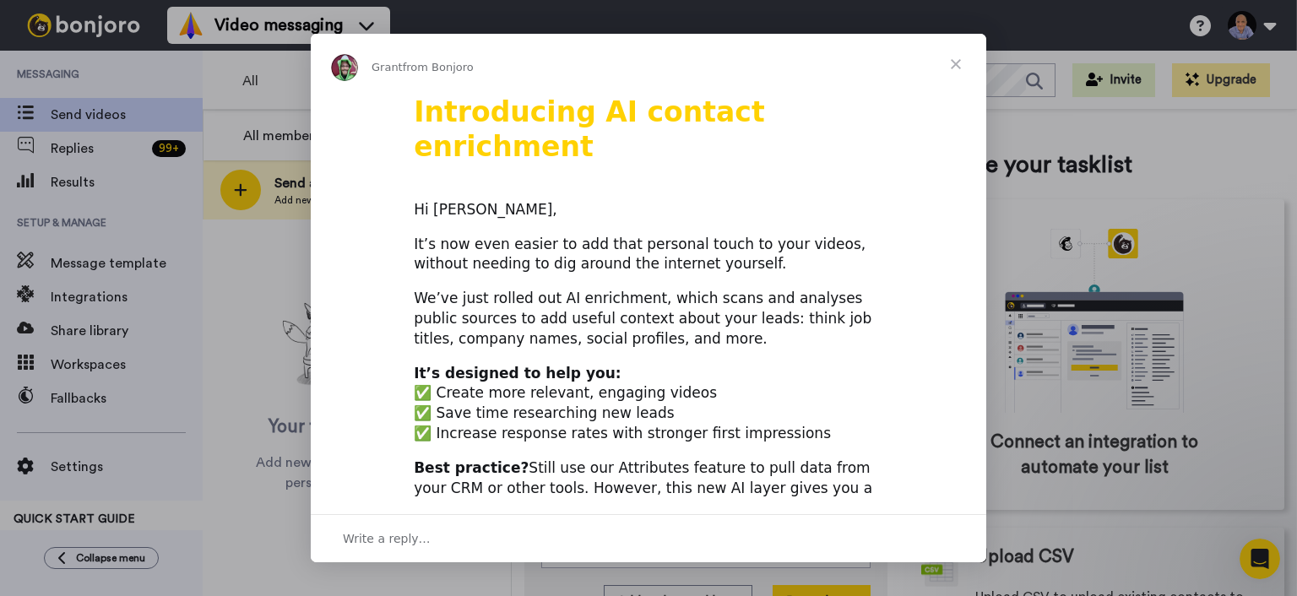
click at [963, 66] on span "Close" at bounding box center [955, 64] width 61 height 61
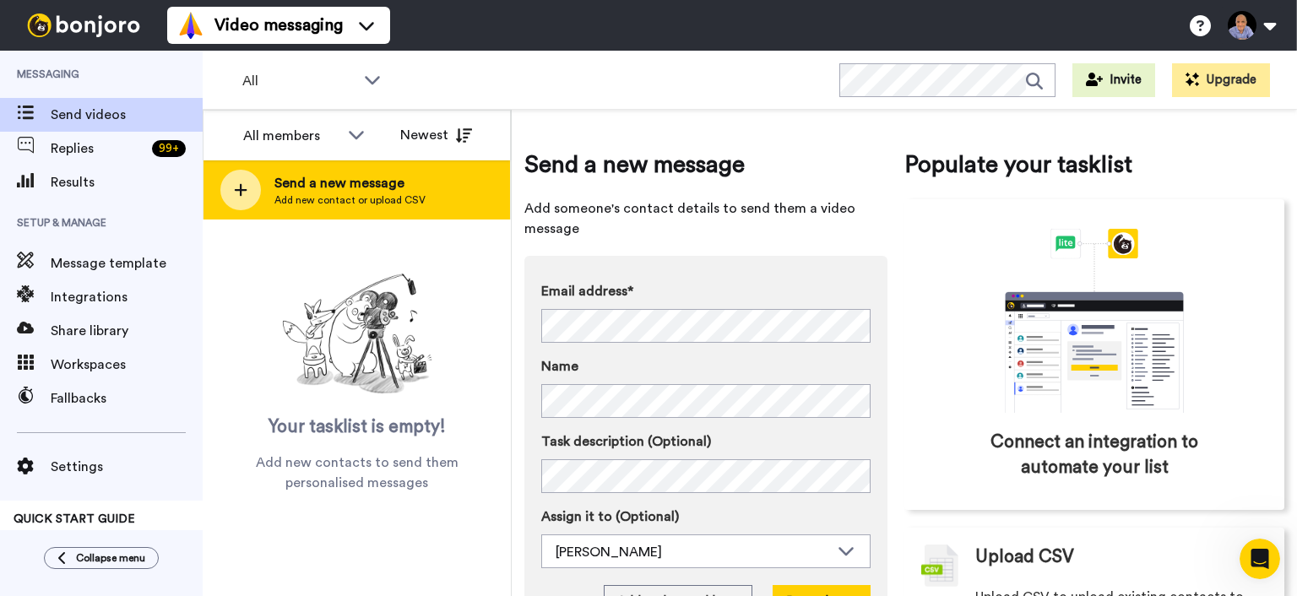
click at [386, 199] on span "Add new contact or upload CSV" at bounding box center [349, 200] width 151 height 14
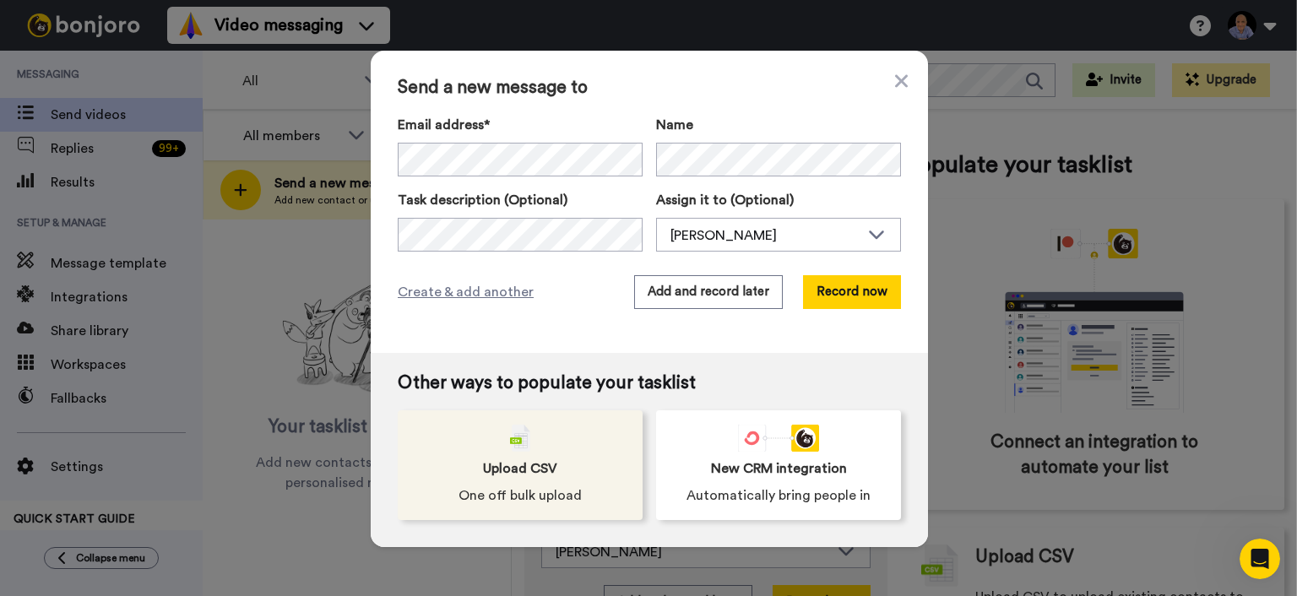
click at [475, 475] on div "Upload CSV One off bulk upload" at bounding box center [520, 465] width 245 height 110
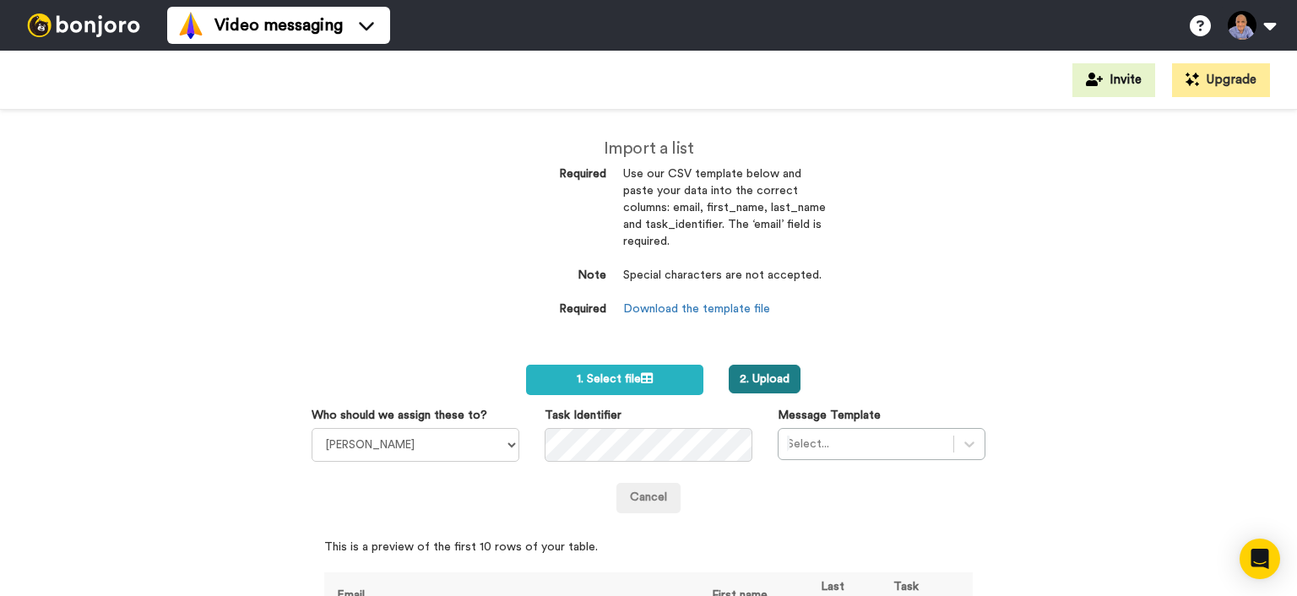
click at [767, 387] on button "2. Upload" at bounding box center [764, 379] width 72 height 29
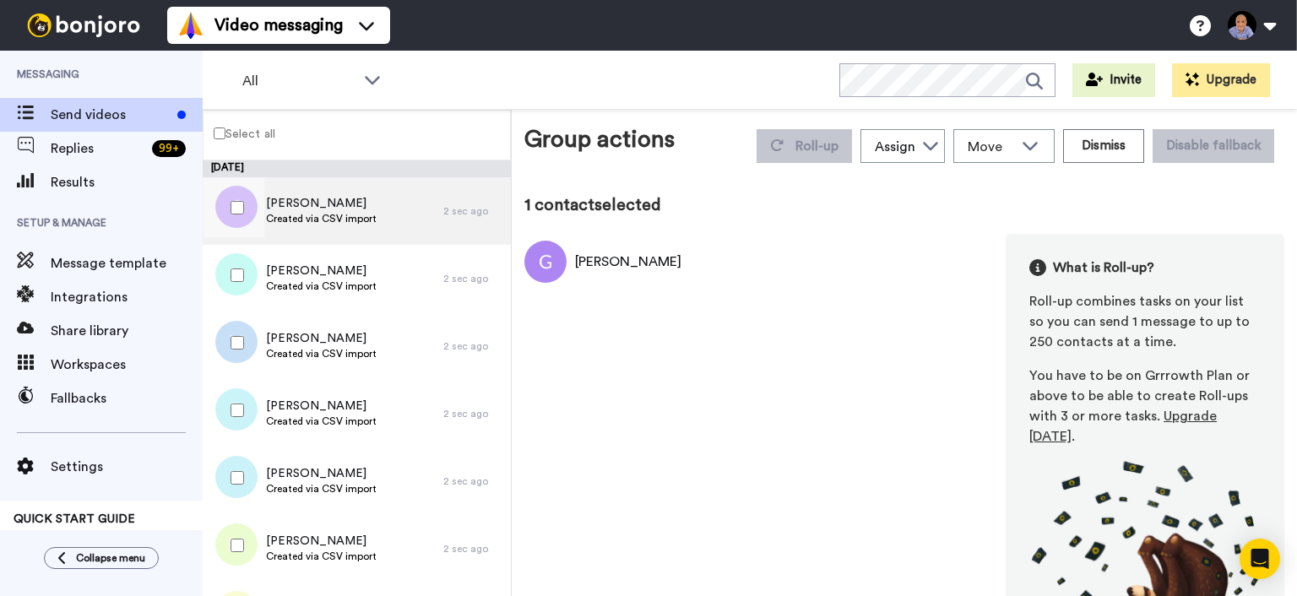
drag, startPoint x: 227, startPoint y: 275, endPoint x: 276, endPoint y: 239, distance: 60.9
click at [228, 275] on div at bounding box center [233, 275] width 61 height 59
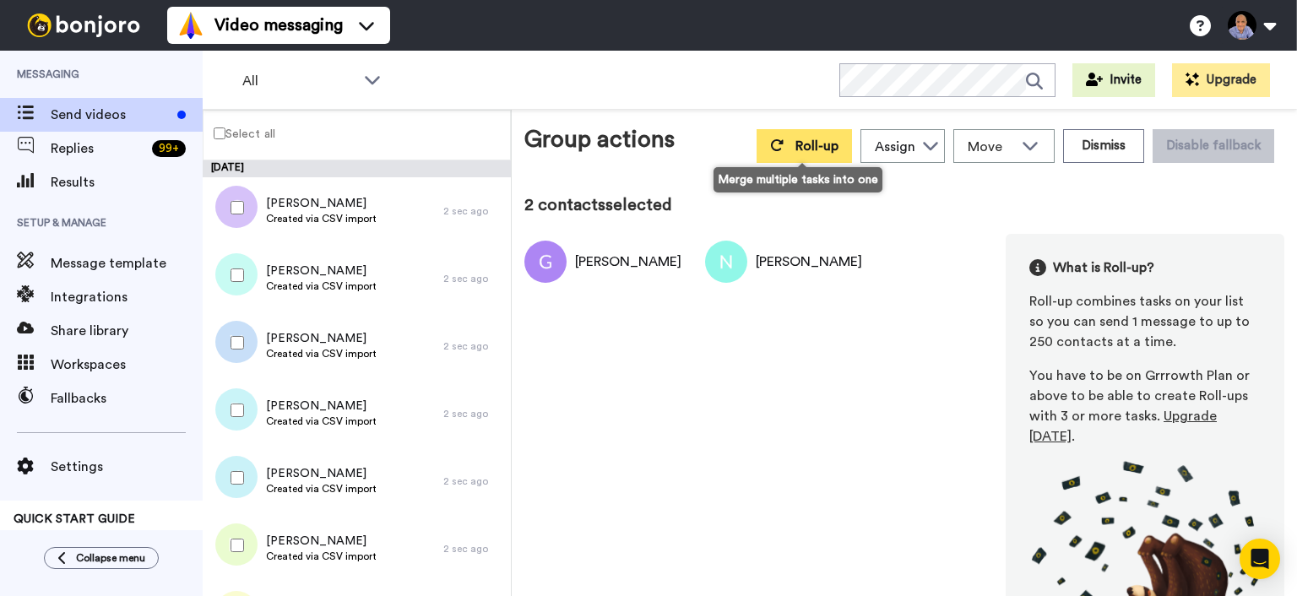
click at [771, 147] on icon at bounding box center [777, 145] width 13 height 12
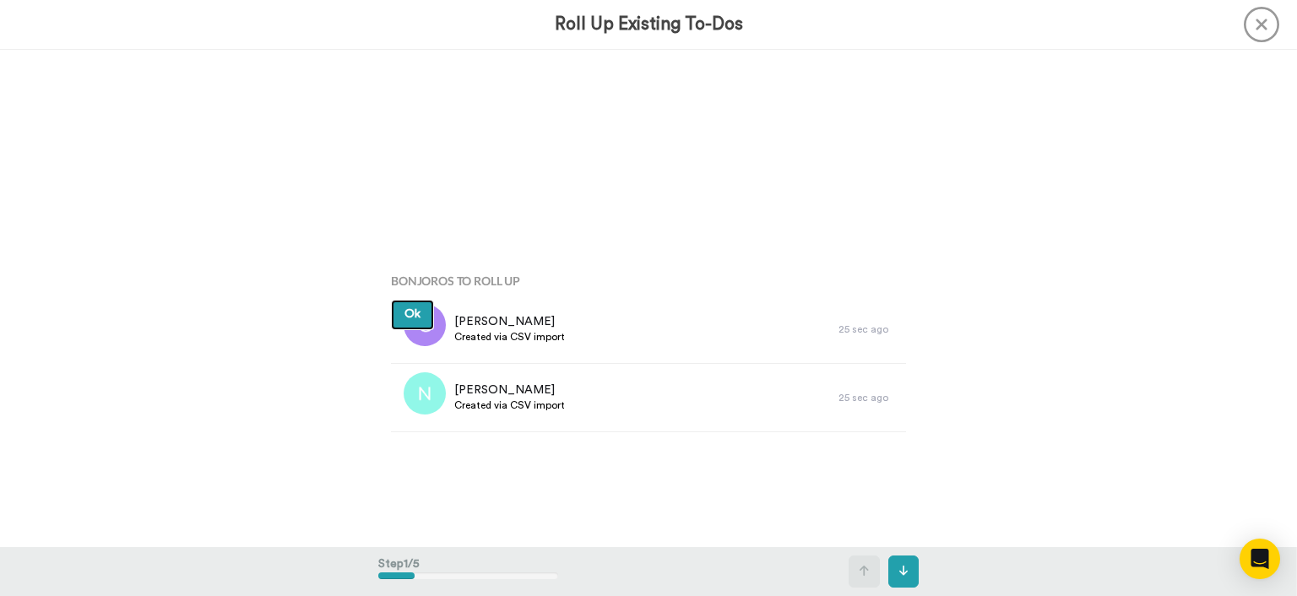
click at [416, 313] on span "Ok" at bounding box center [412, 314] width 16 height 12
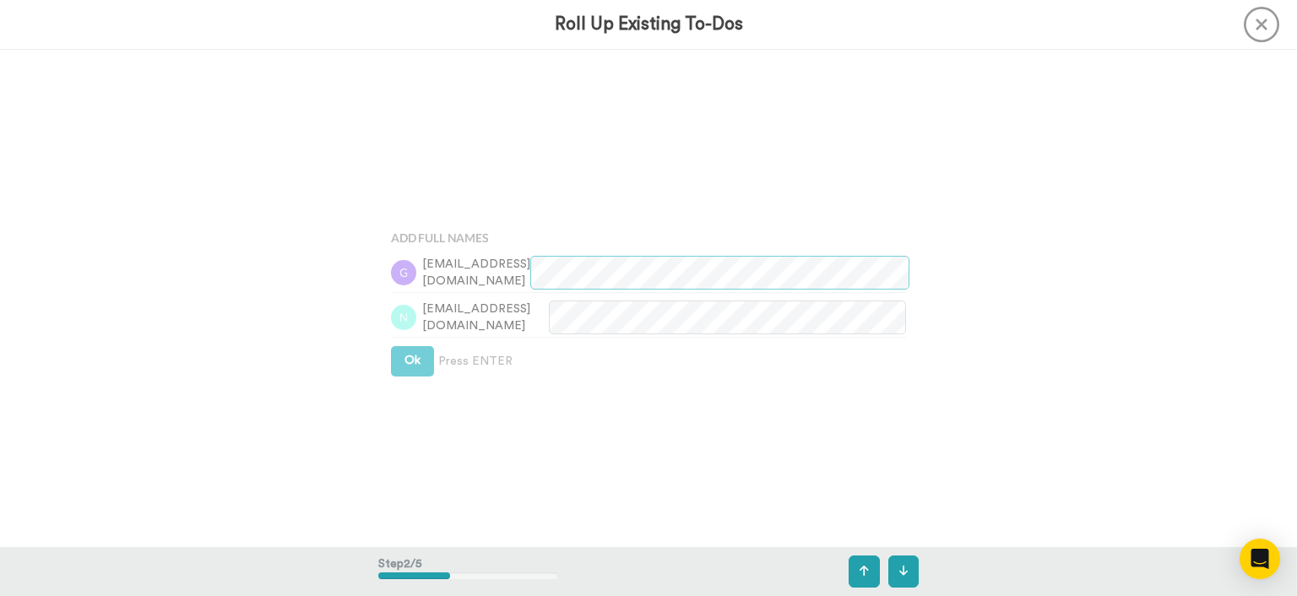
scroll to position [496, 0]
click at [412, 343] on div "Add Full Names geyybb@gmail.com ncasazza711@gmail.com Ok Press ENTER" at bounding box center [648, 299] width 540 height 298
click at [412, 365] on button "Ok" at bounding box center [412, 360] width 43 height 30
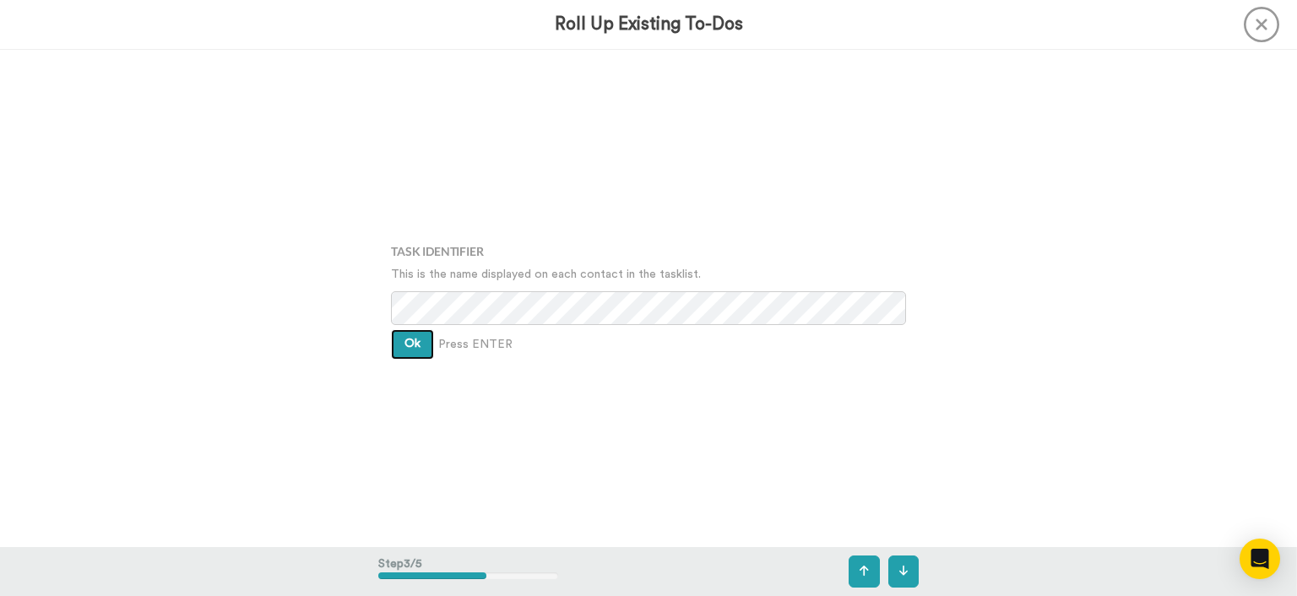
click at [412, 353] on button "Ok" at bounding box center [412, 344] width 43 height 30
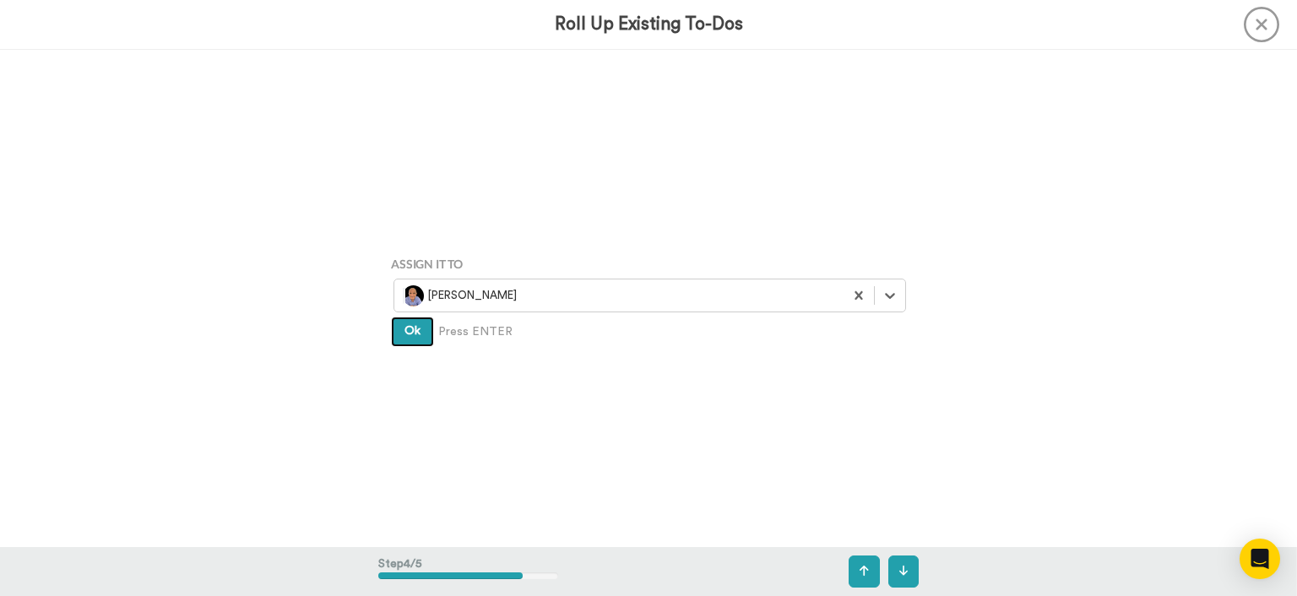
click at [417, 322] on button "Ok" at bounding box center [412, 332] width 43 height 30
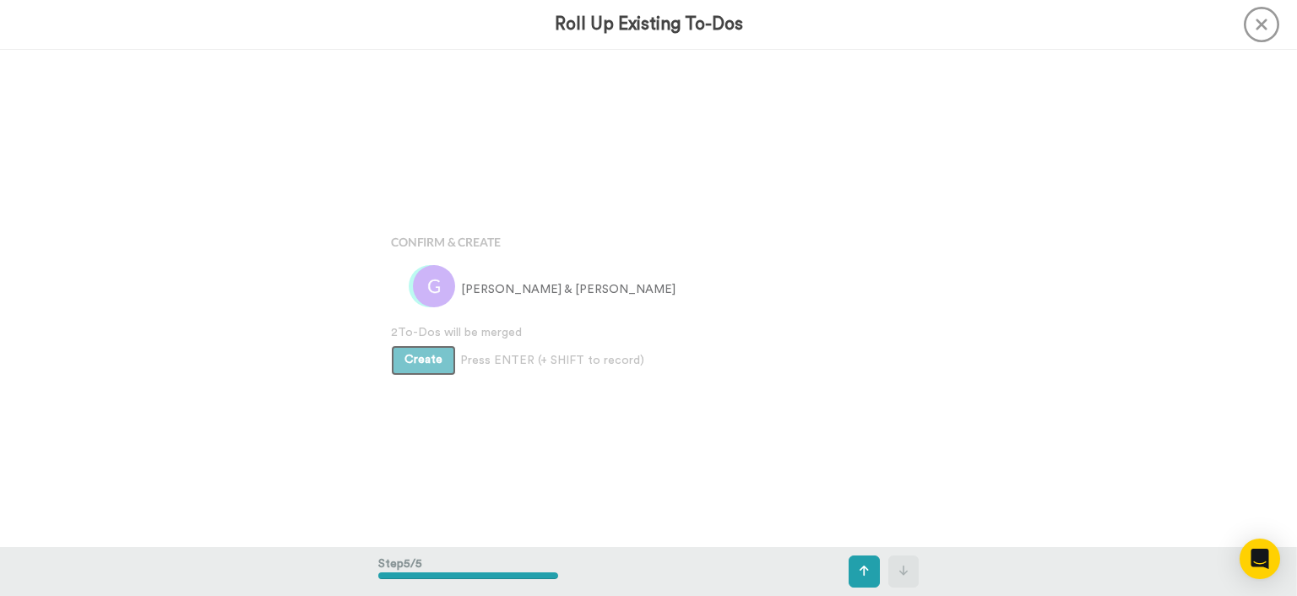
scroll to position [1987, 0]
click at [417, 352] on span "Create" at bounding box center [423, 358] width 38 height 12
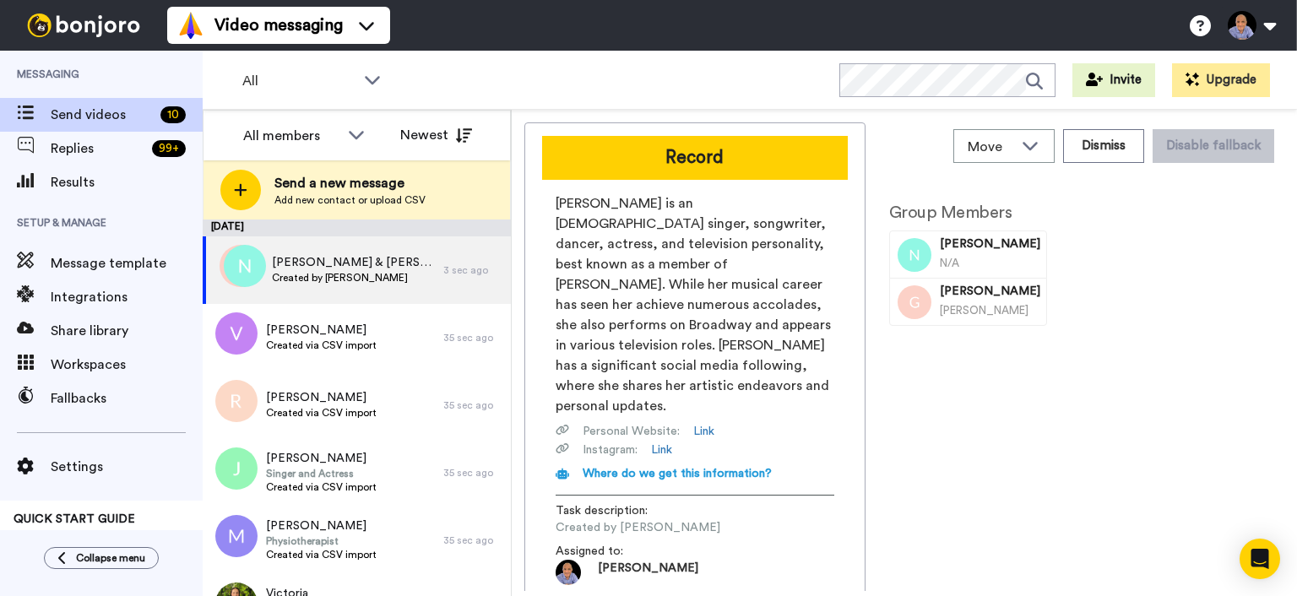
click at [722, 162] on button "Record" at bounding box center [695, 158] width 306 height 44
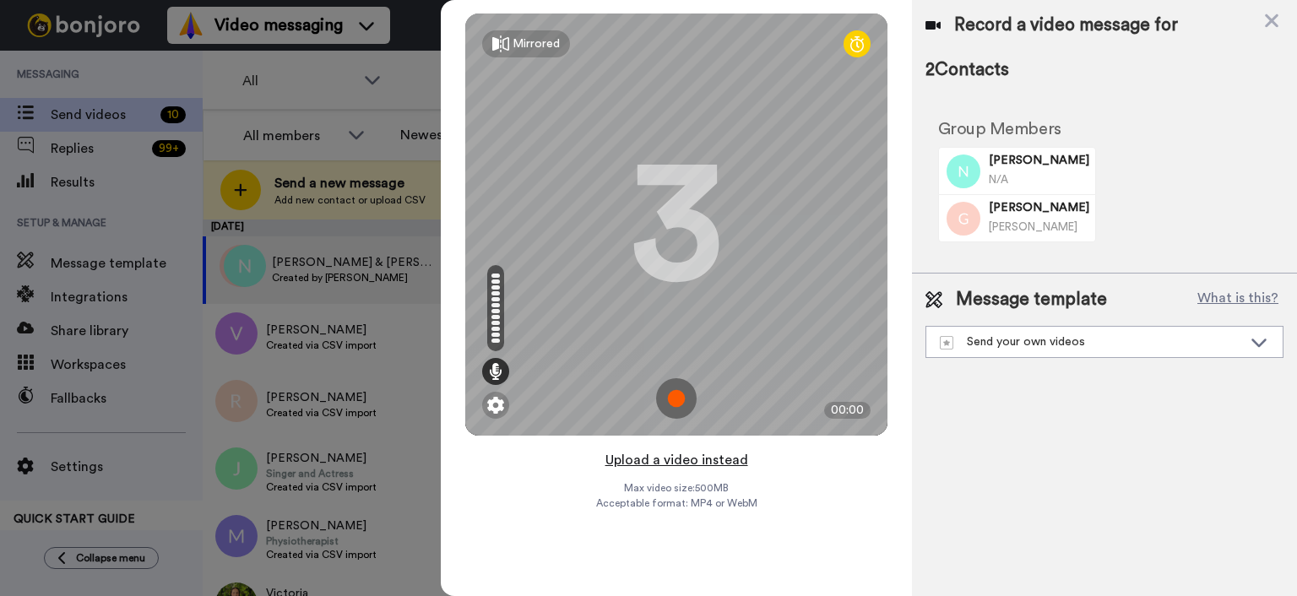
click at [689, 454] on button "Upload a video instead" at bounding box center [676, 460] width 153 height 22
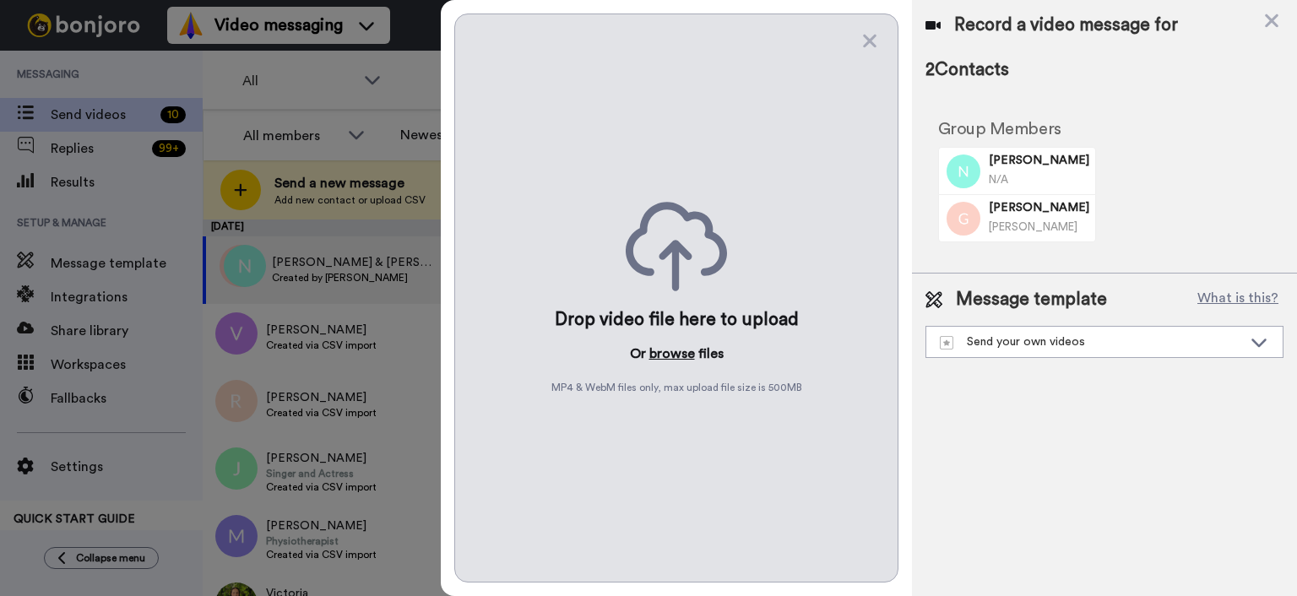
click at [683, 353] on button "browse" at bounding box center [672, 354] width 46 height 20
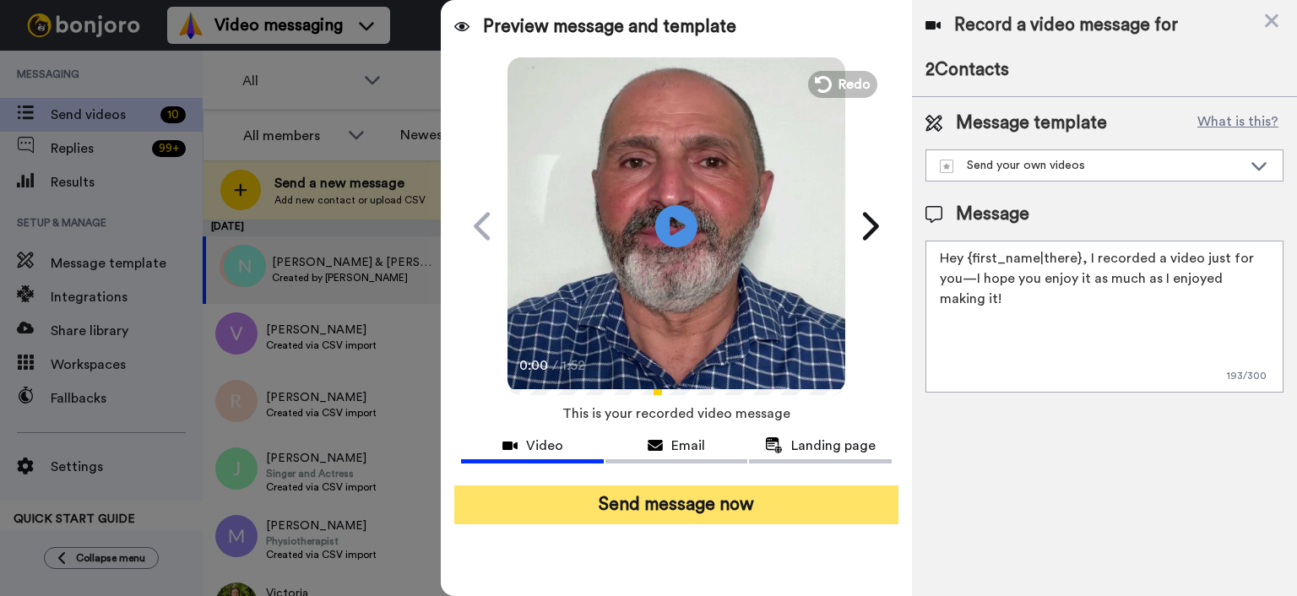
click at [780, 501] on button "Send message now" at bounding box center [676, 504] width 444 height 39
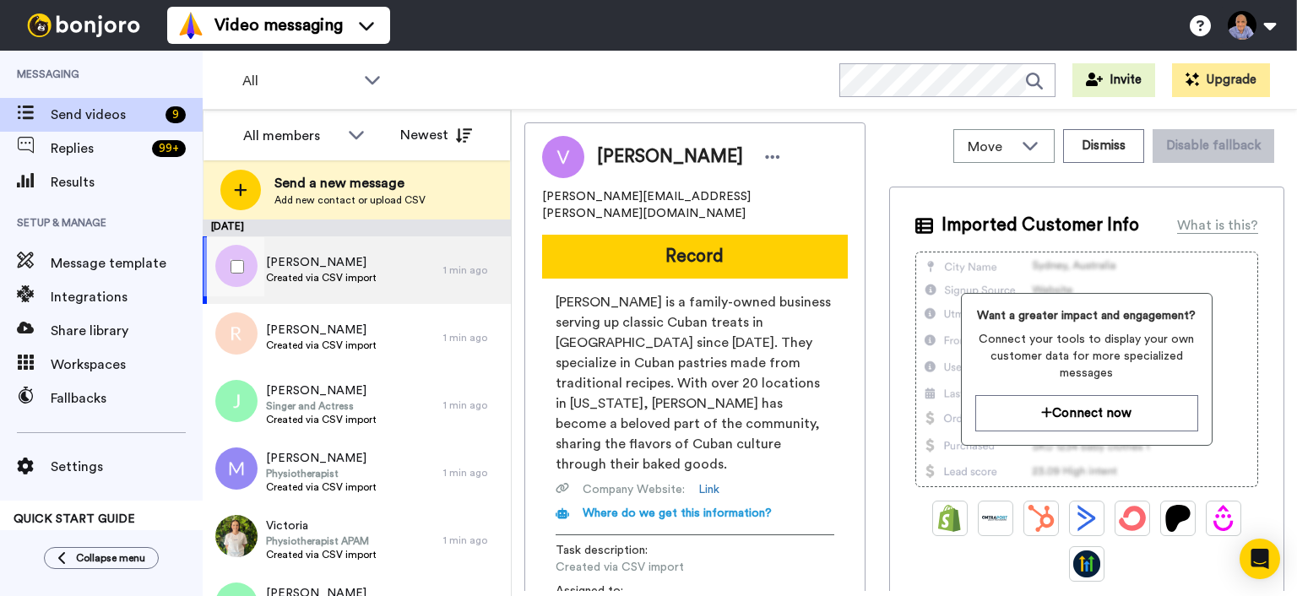
click at [241, 280] on div at bounding box center [233, 266] width 61 height 59
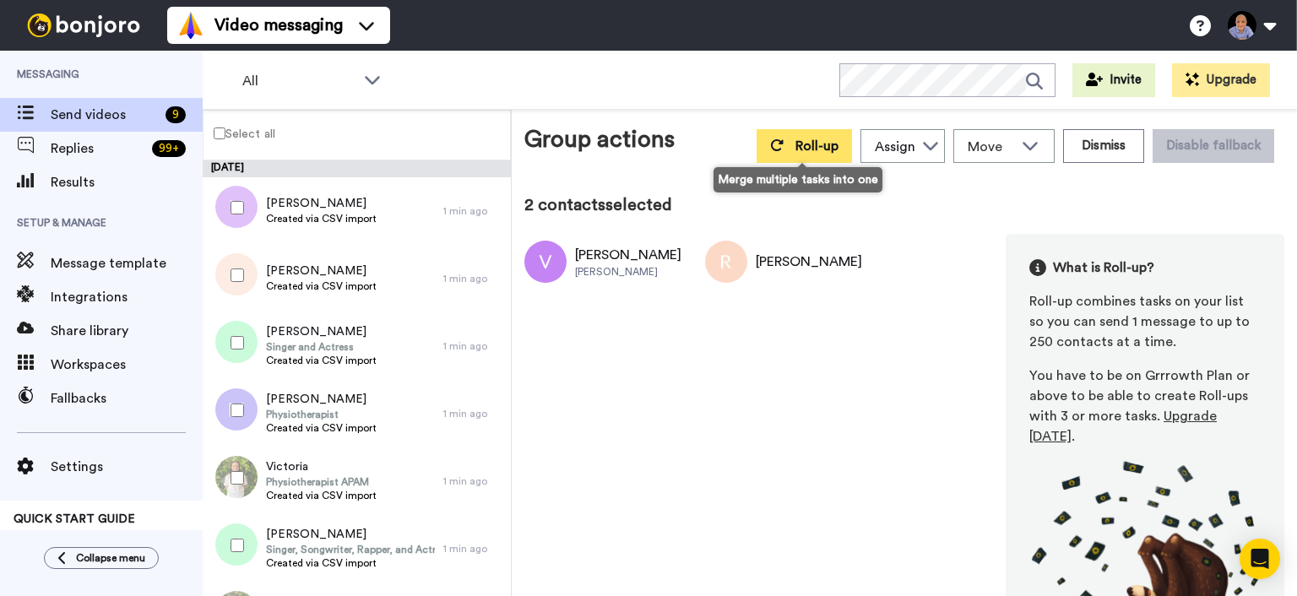
click at [795, 143] on span "Roll-up" at bounding box center [816, 146] width 43 height 14
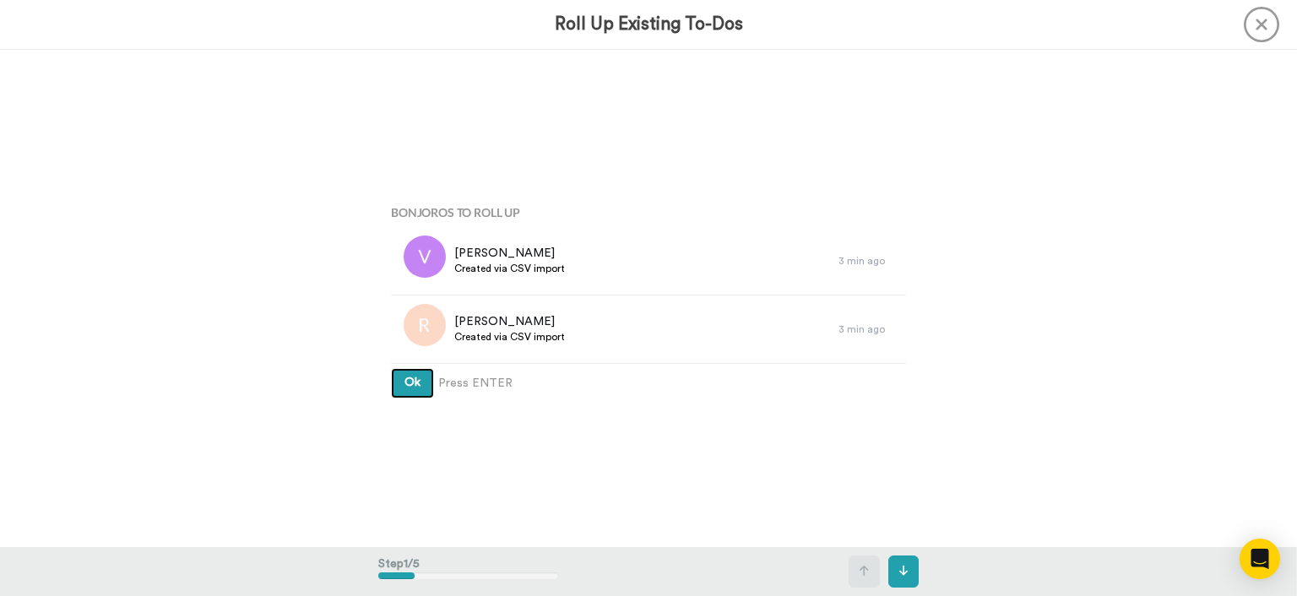
click at [415, 383] on span "Ok" at bounding box center [412, 382] width 16 height 12
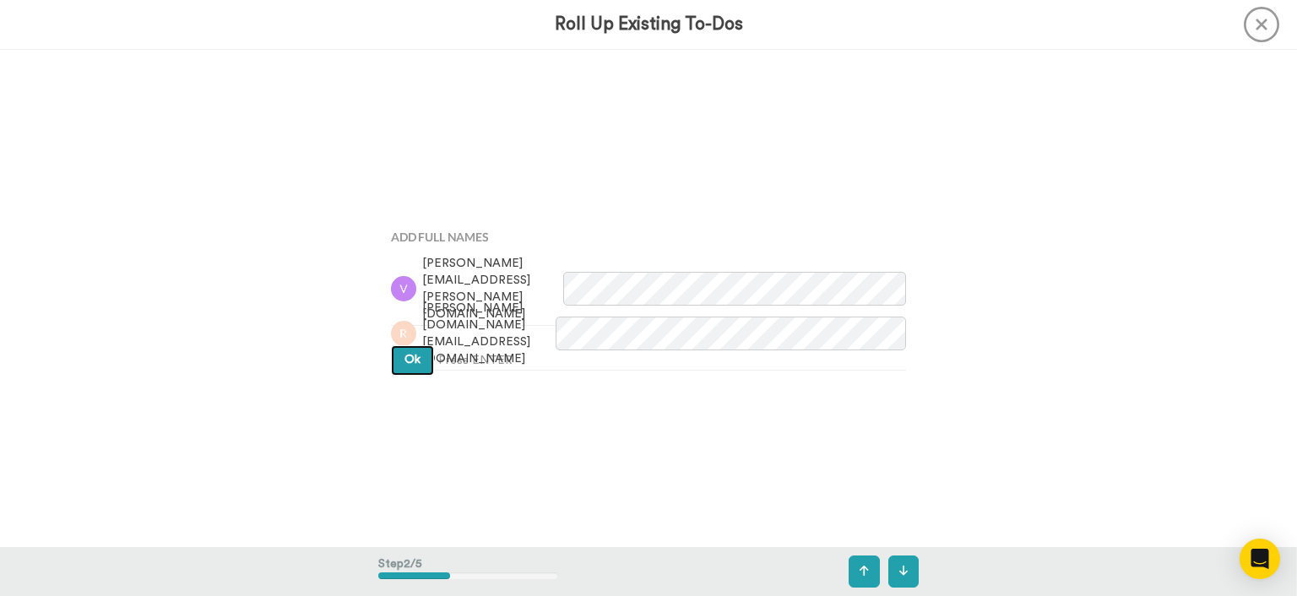
click at [423, 366] on button "Ok" at bounding box center [412, 360] width 43 height 30
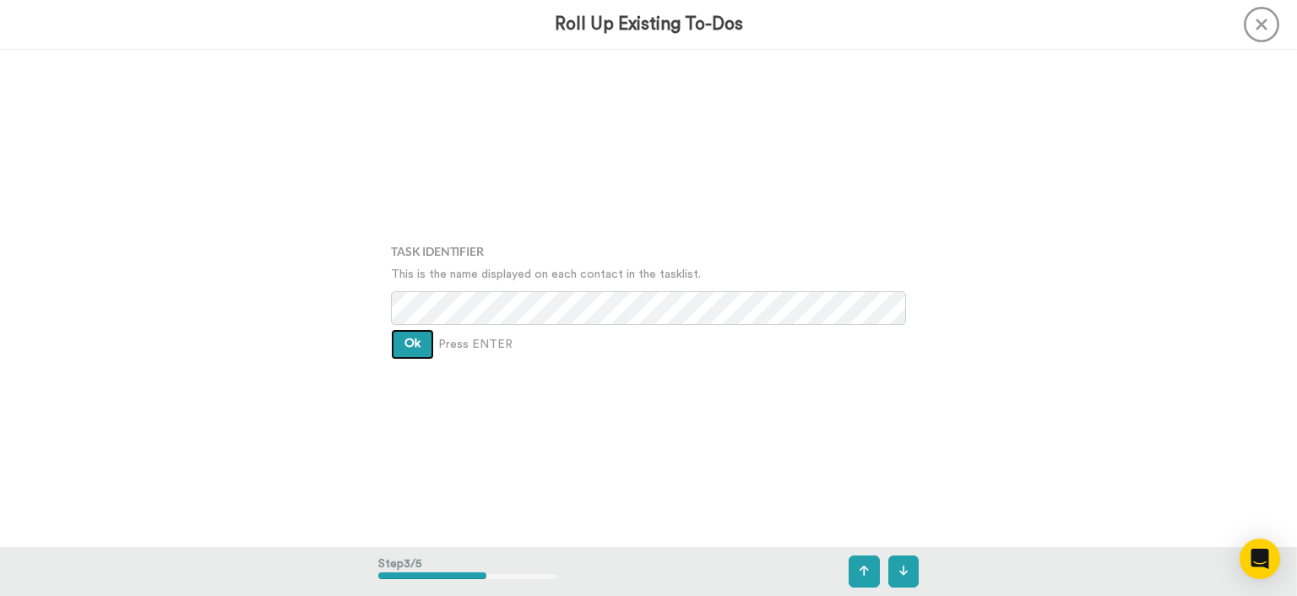
click at [422, 355] on button "Ok" at bounding box center [412, 344] width 43 height 30
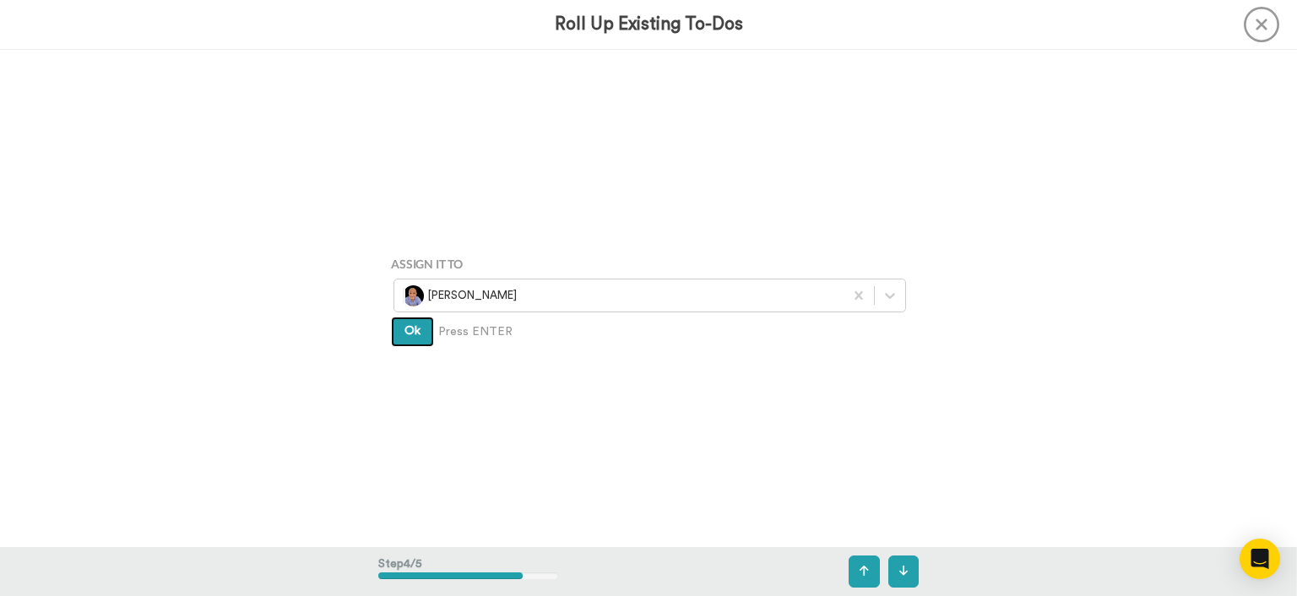
click at [419, 333] on span "Ok" at bounding box center [412, 331] width 16 height 12
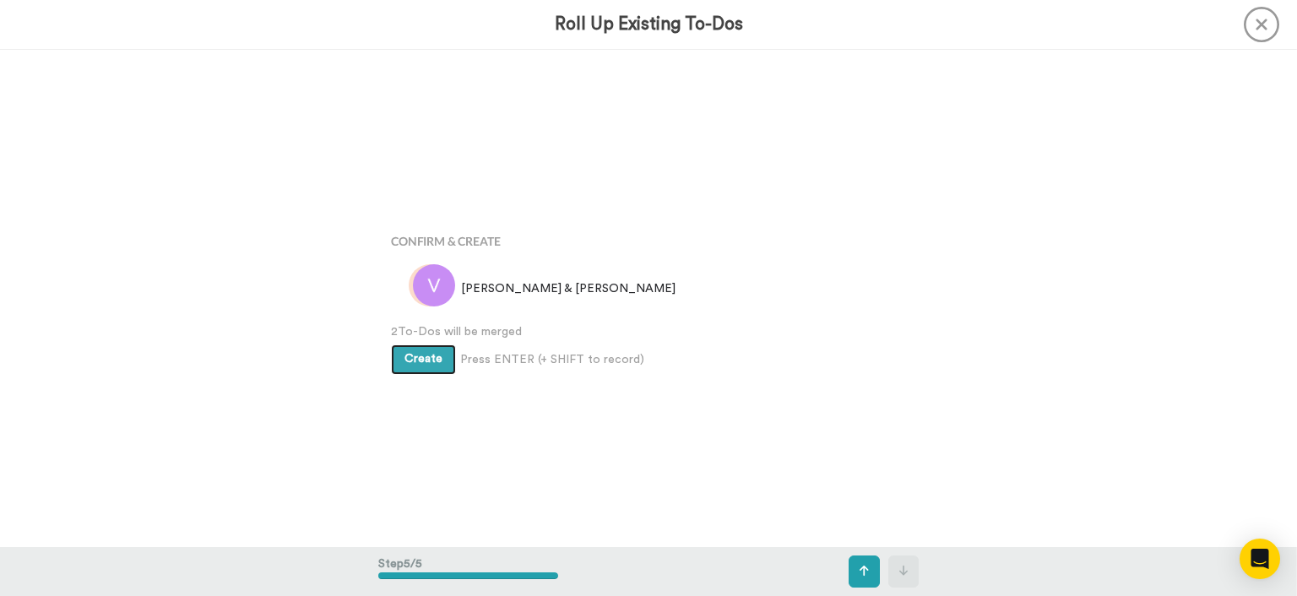
scroll to position [1987, 0]
click at [417, 347] on button "Create" at bounding box center [423, 359] width 65 height 30
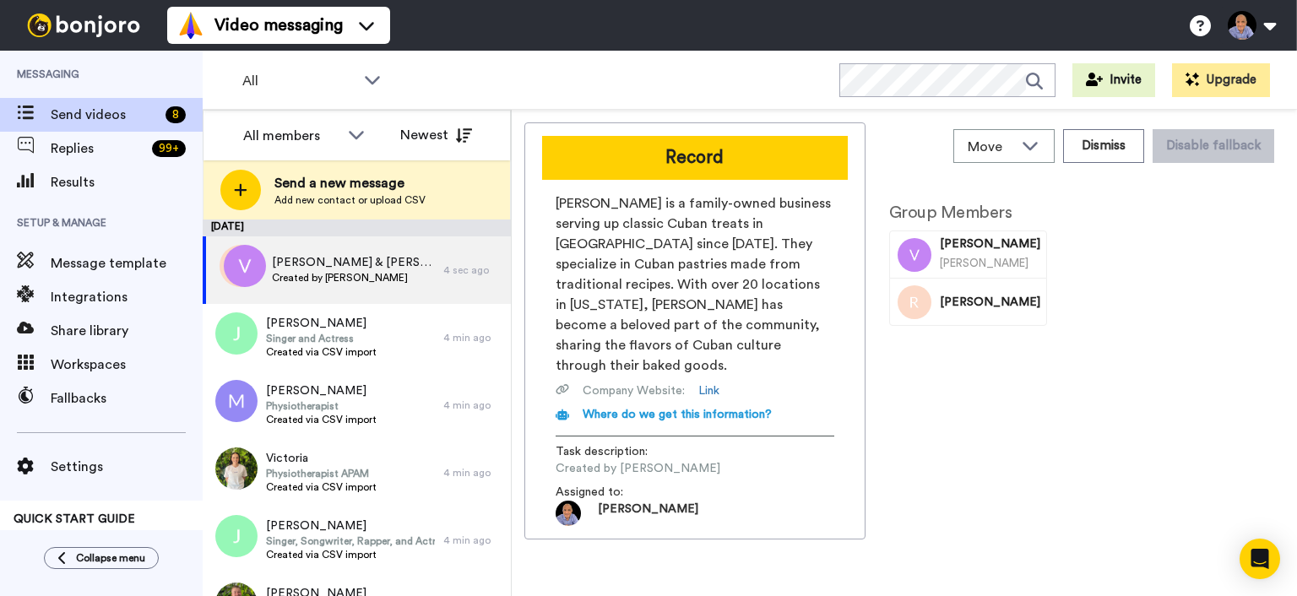
click at [677, 183] on div "Record [PERSON_NAME] is a family-owned business serving up classic Cuban treats…" at bounding box center [694, 330] width 341 height 417
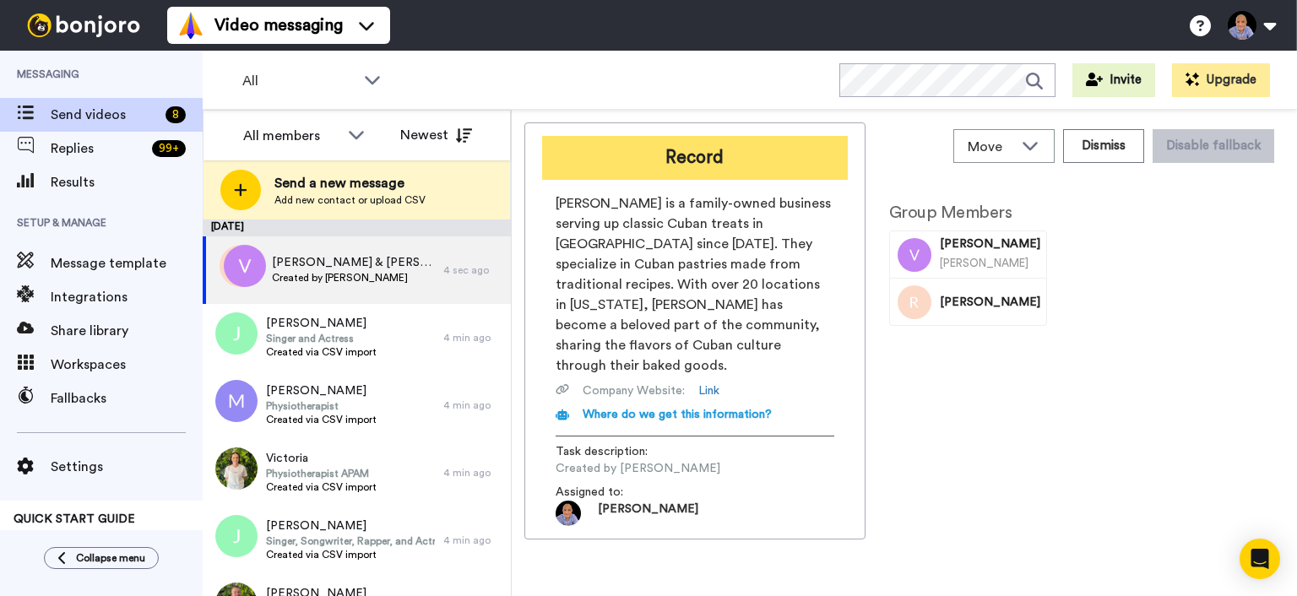
click at [677, 158] on button "Record" at bounding box center [695, 158] width 306 height 44
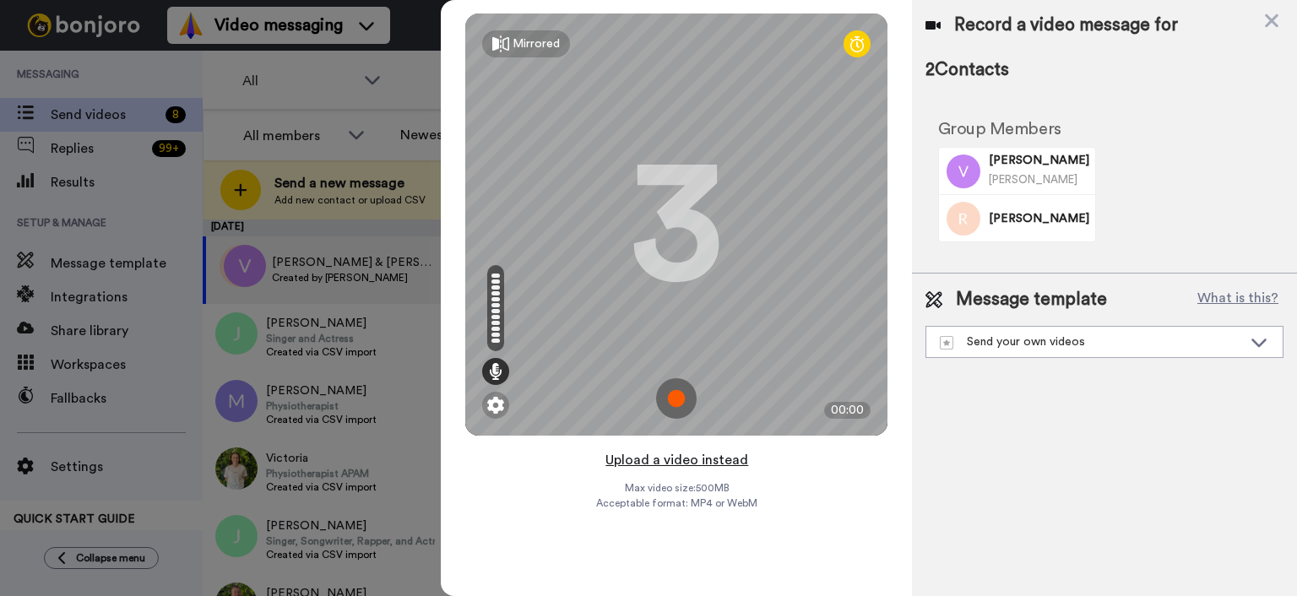
click at [698, 460] on button "Upload a video instead" at bounding box center [676, 460] width 153 height 22
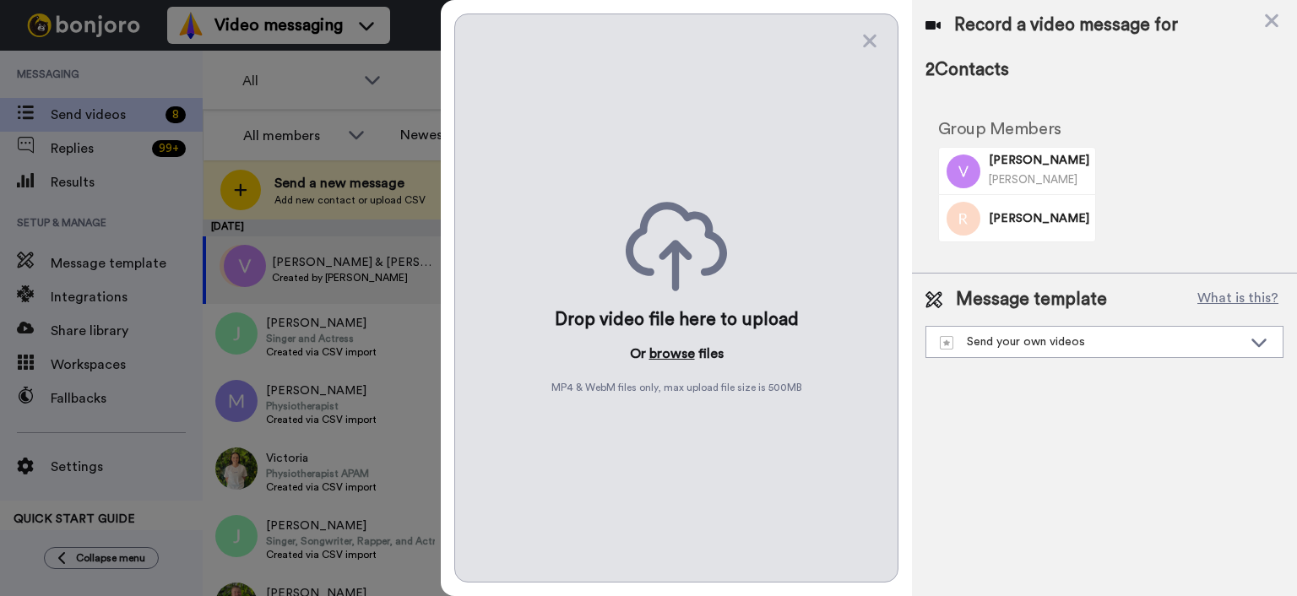
click at [689, 357] on button "browse" at bounding box center [672, 354] width 46 height 20
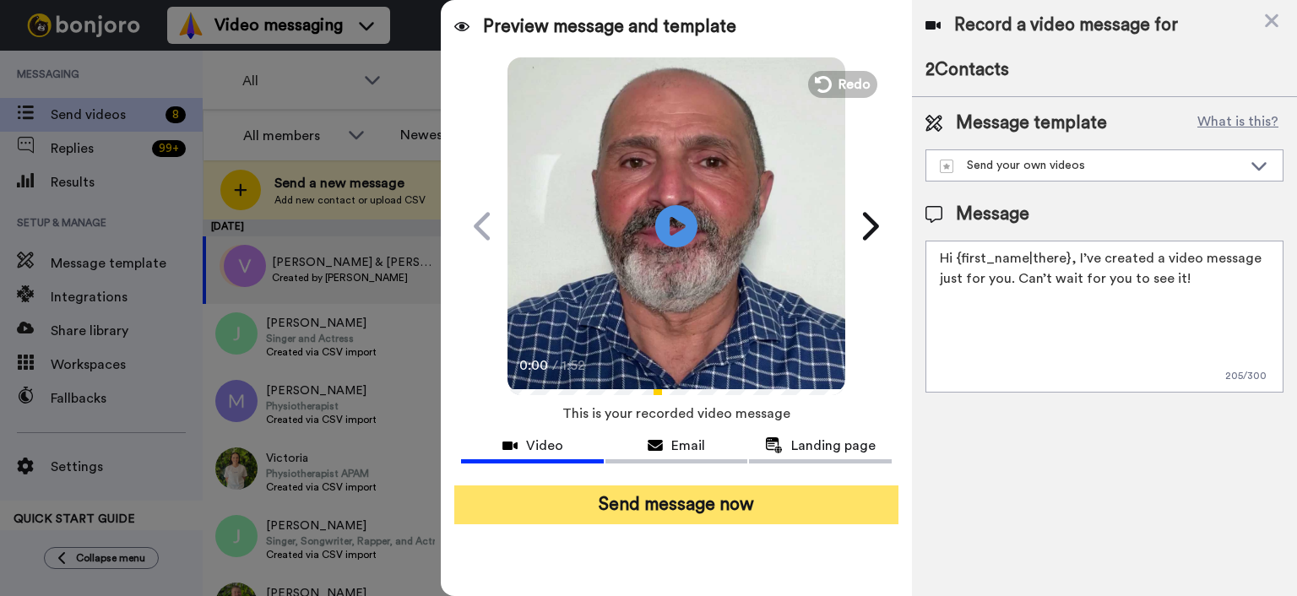
click at [657, 508] on button "Send message now" at bounding box center [676, 504] width 444 height 39
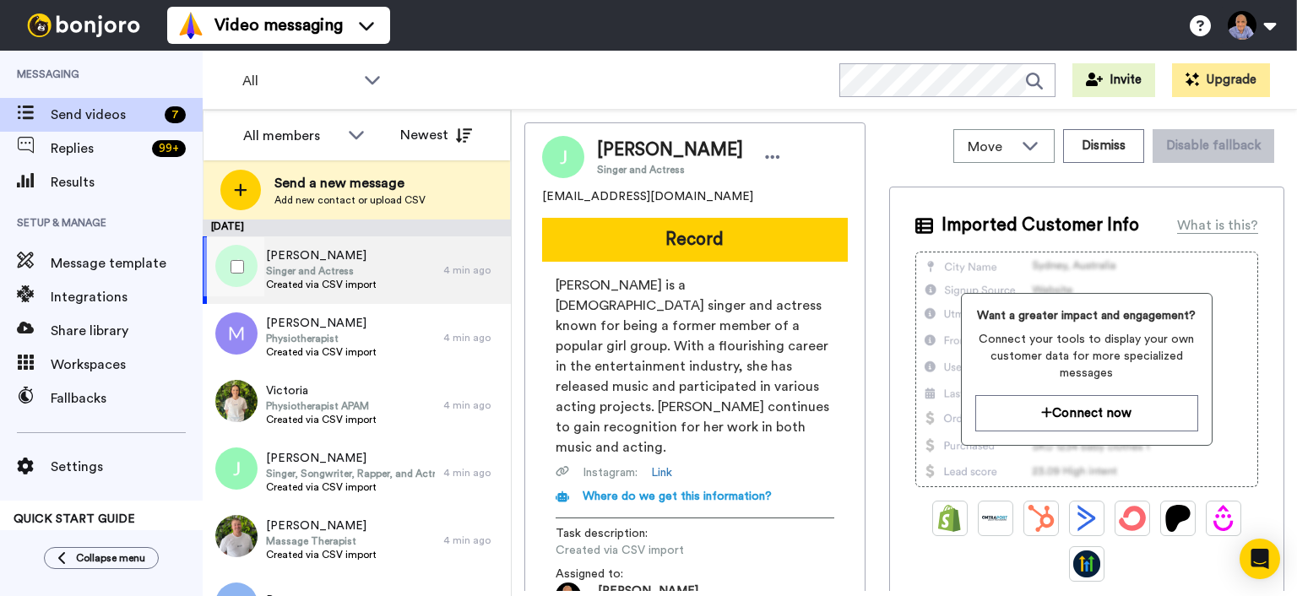
click at [229, 259] on div at bounding box center [233, 266] width 61 height 59
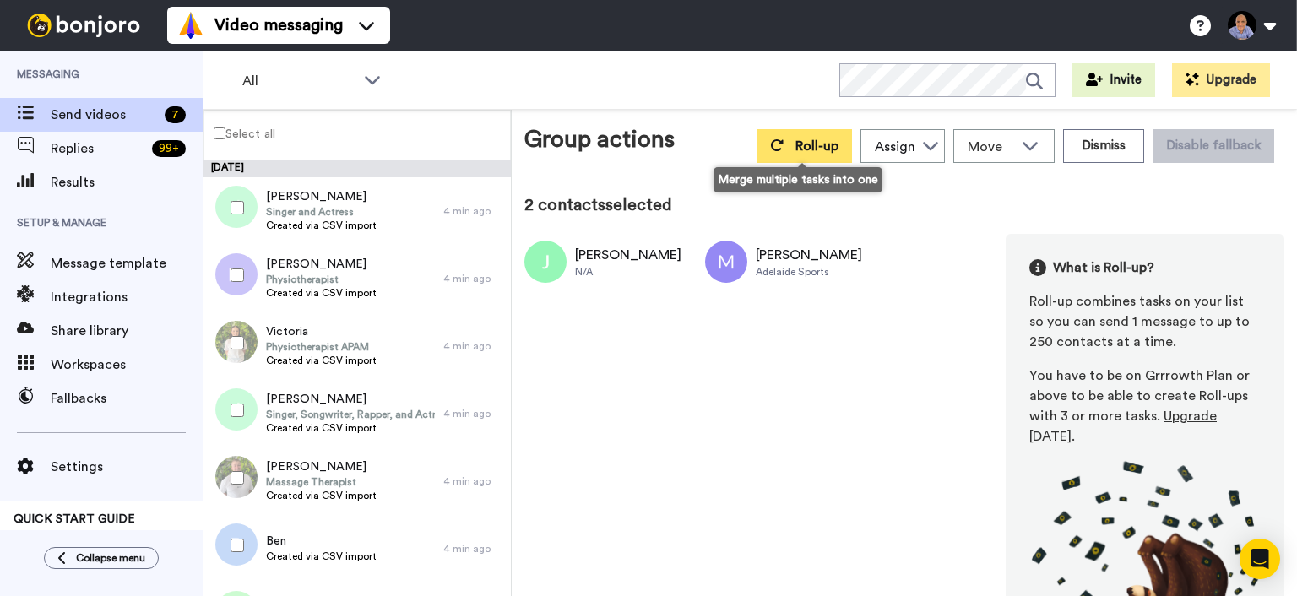
click at [798, 145] on span "Roll-up" at bounding box center [816, 146] width 43 height 14
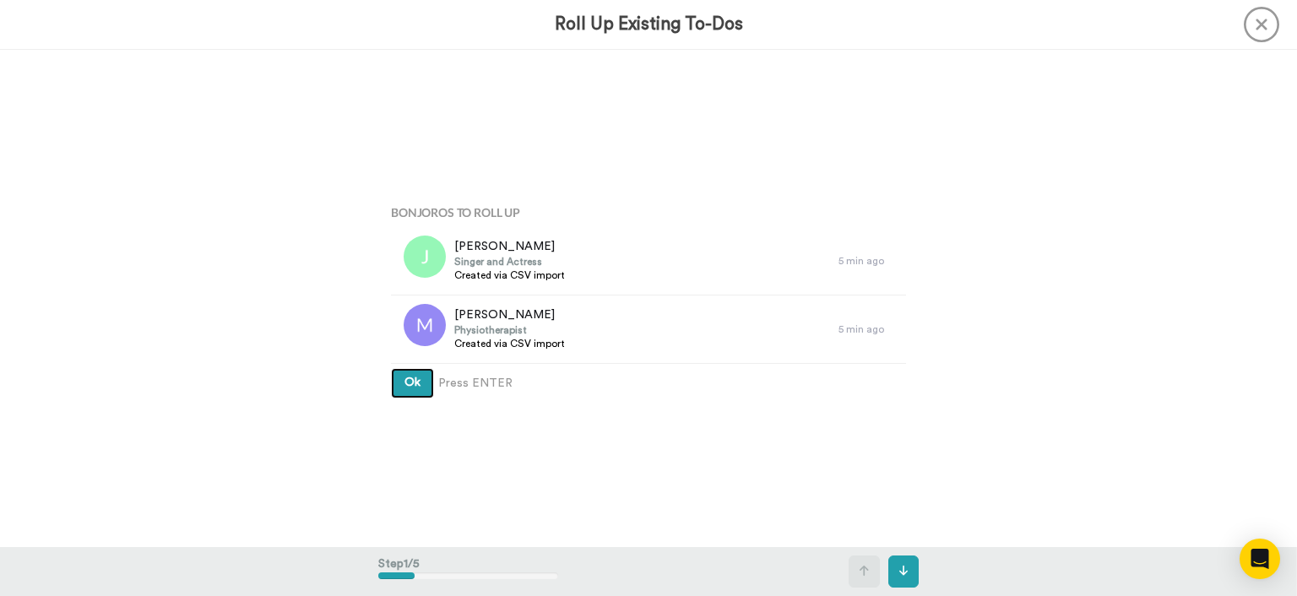
click at [398, 392] on button "Ok" at bounding box center [412, 383] width 43 height 30
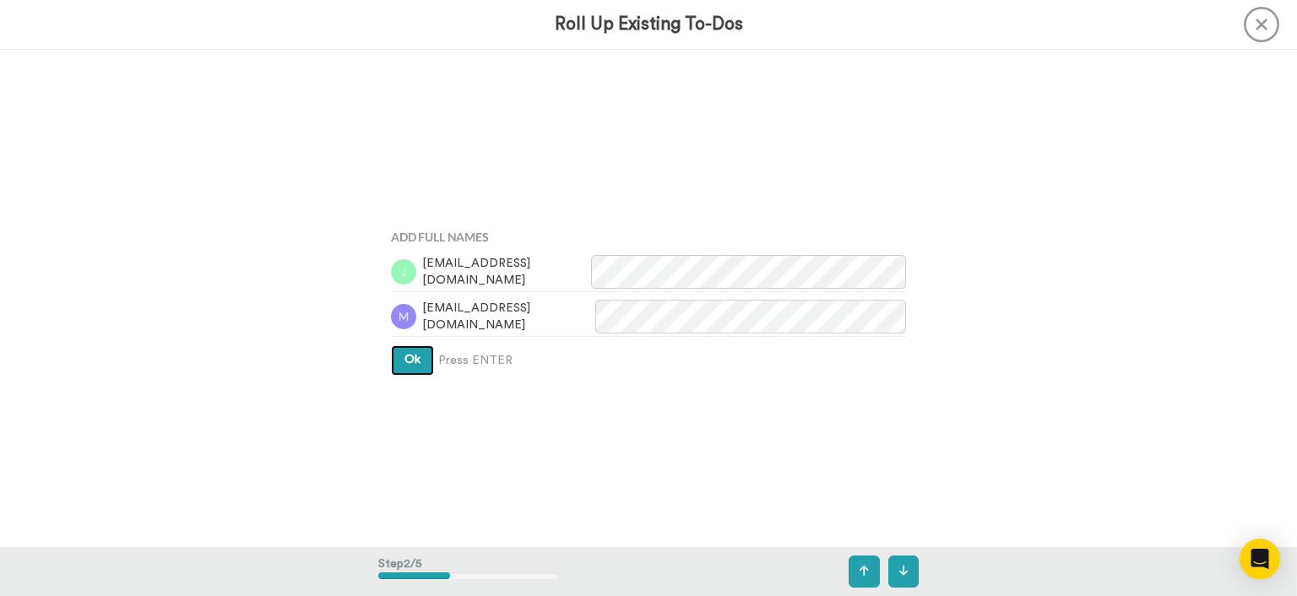
click at [414, 349] on button "Ok" at bounding box center [412, 360] width 43 height 30
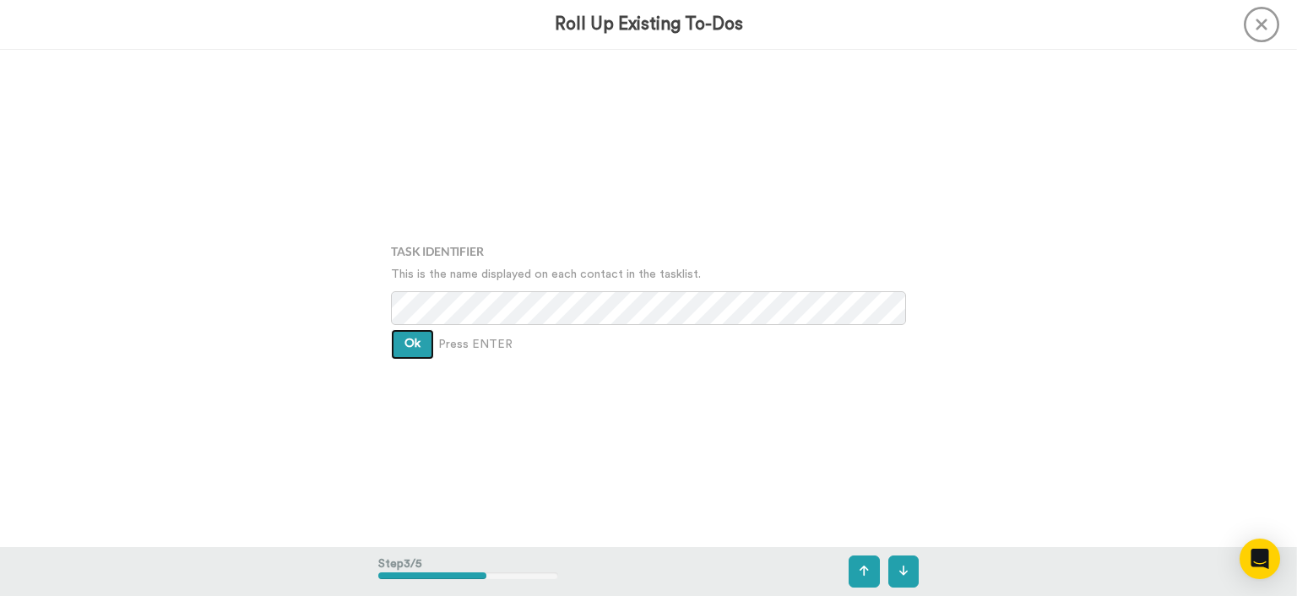
click at [414, 343] on span "Ok" at bounding box center [412, 344] width 16 height 12
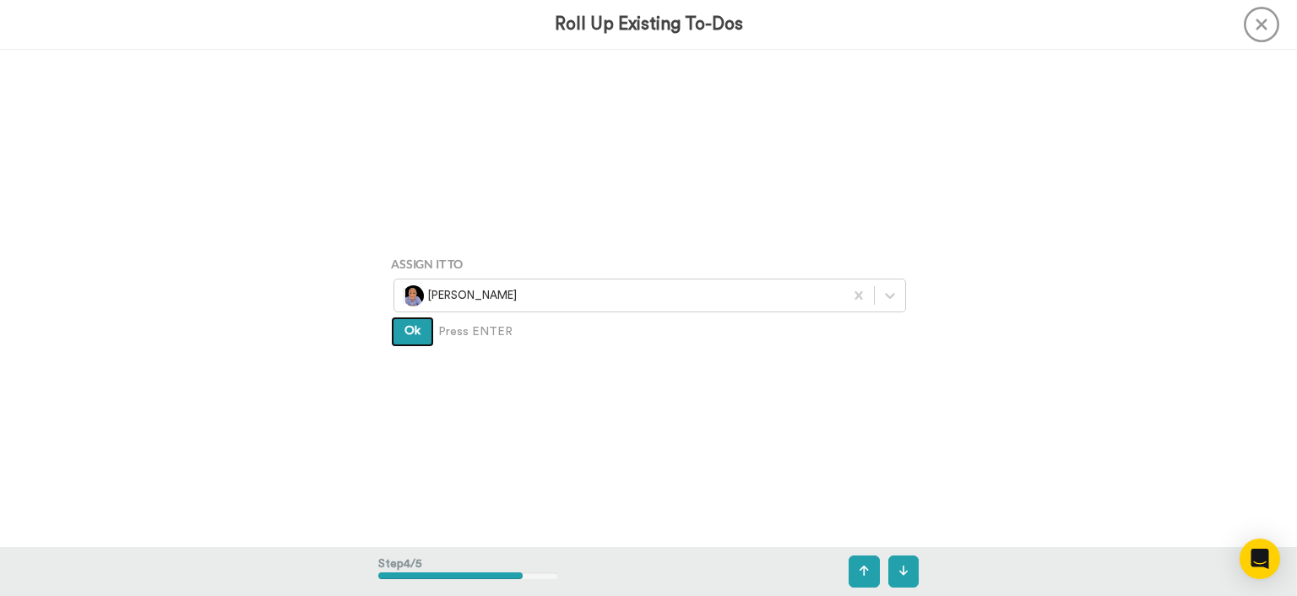
click at [414, 343] on button "Ok" at bounding box center [412, 332] width 43 height 30
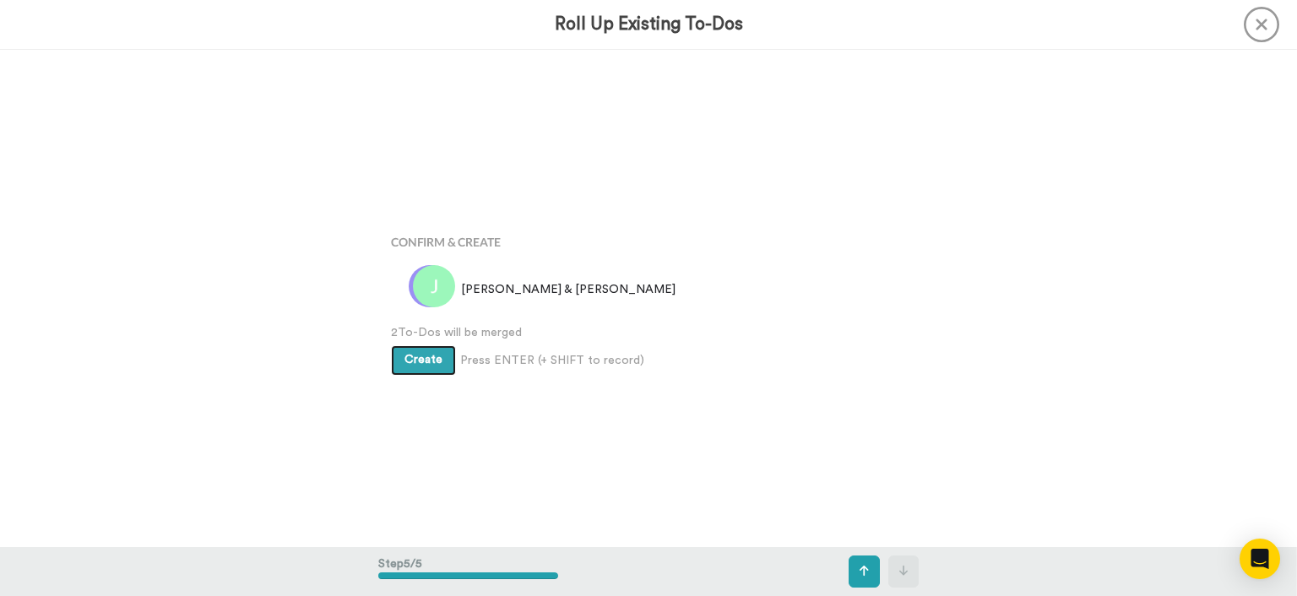
scroll to position [1987, 0]
click at [414, 344] on button "Create" at bounding box center [423, 359] width 65 height 30
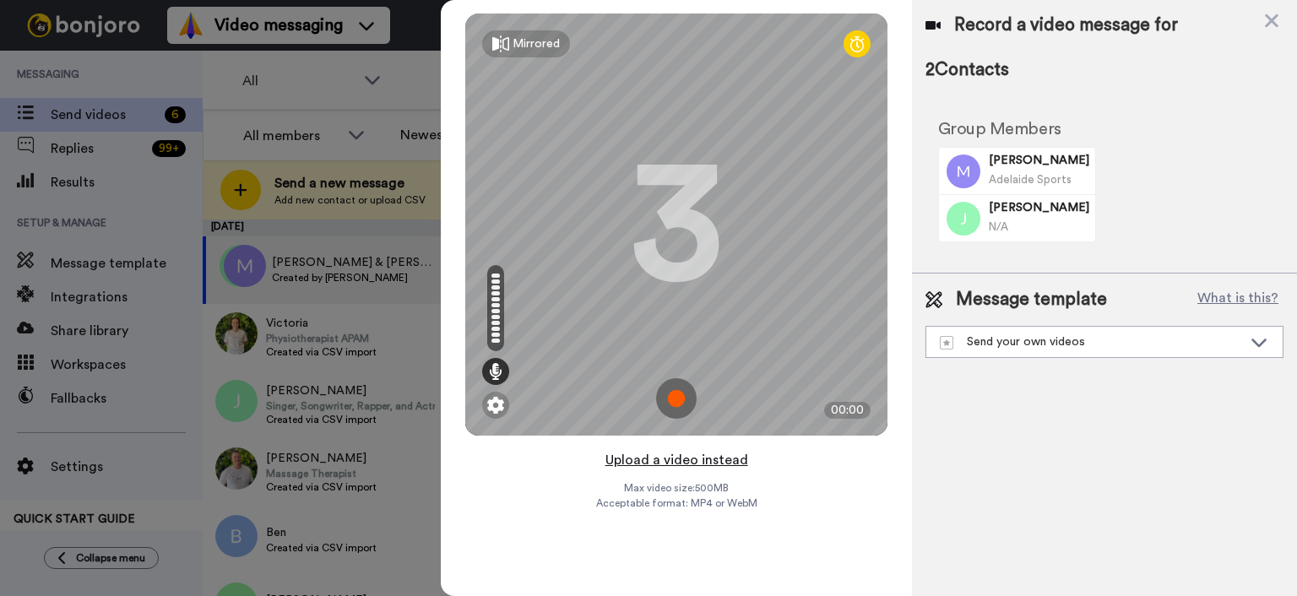
click at [703, 463] on button "Upload a video instead" at bounding box center [676, 460] width 153 height 22
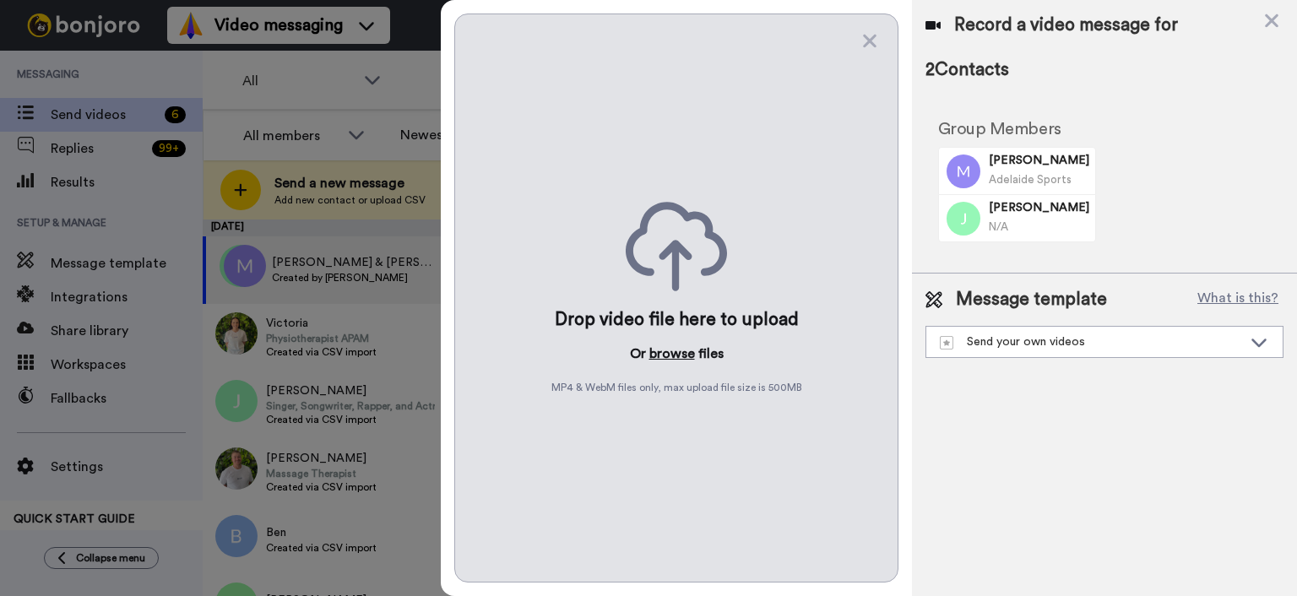
click at [674, 346] on button "browse" at bounding box center [672, 354] width 46 height 20
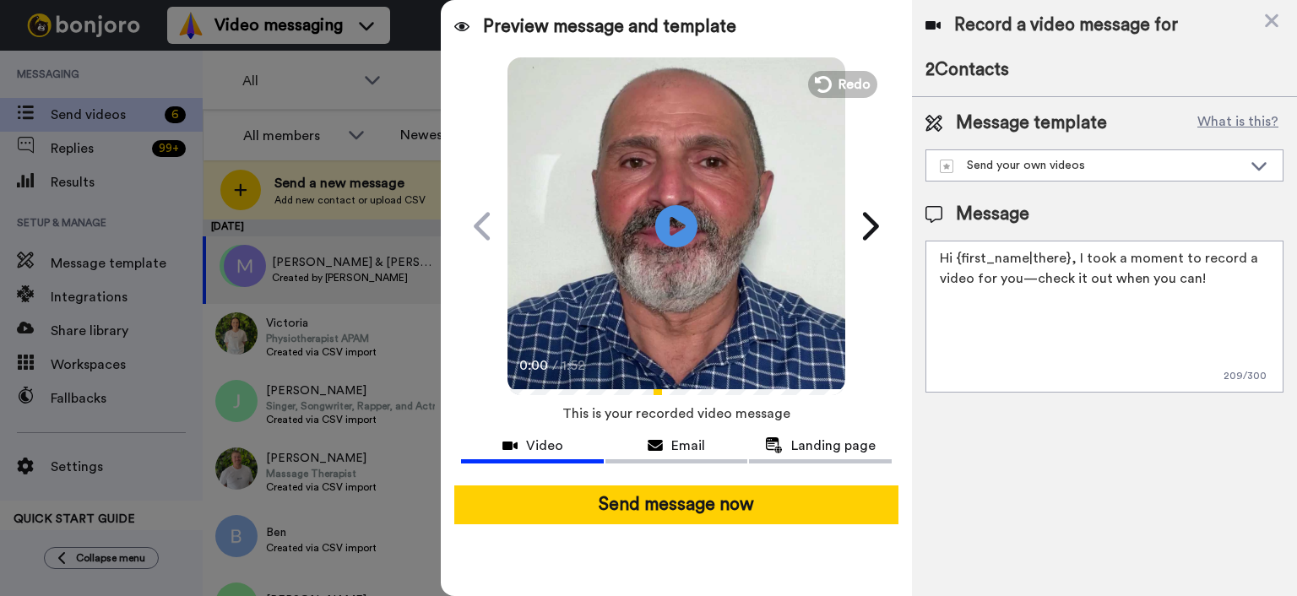
click at [780, 525] on div "Send message now" at bounding box center [676, 505] width 471 height 66
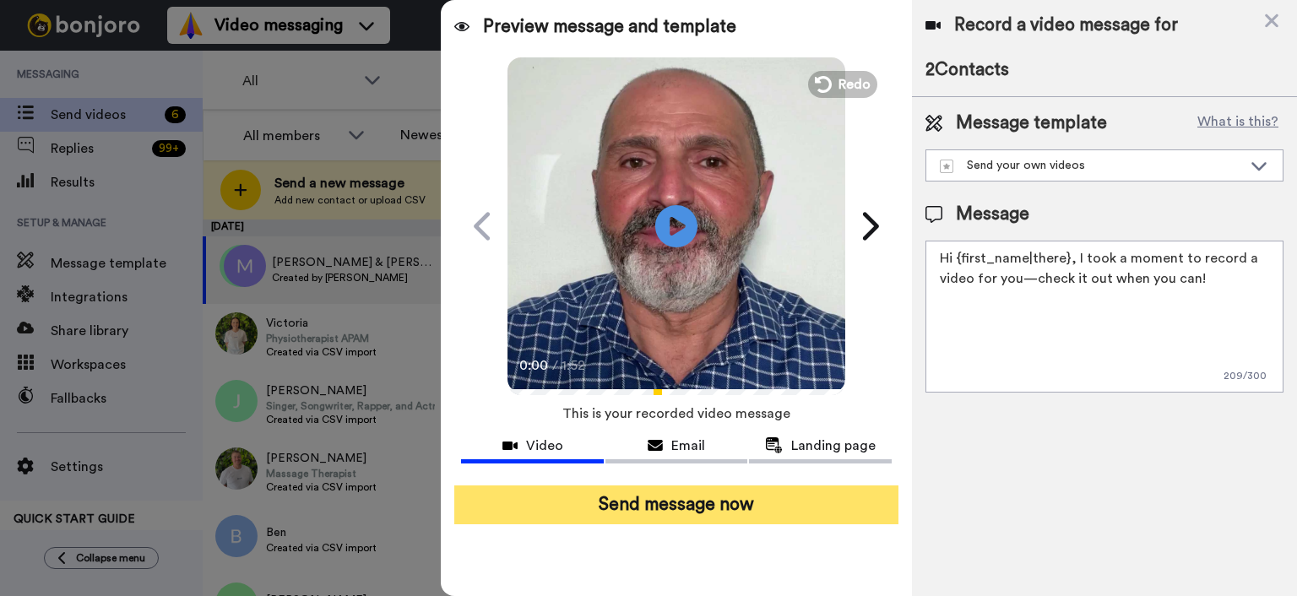
click at [778, 509] on button "Send message now" at bounding box center [676, 504] width 444 height 39
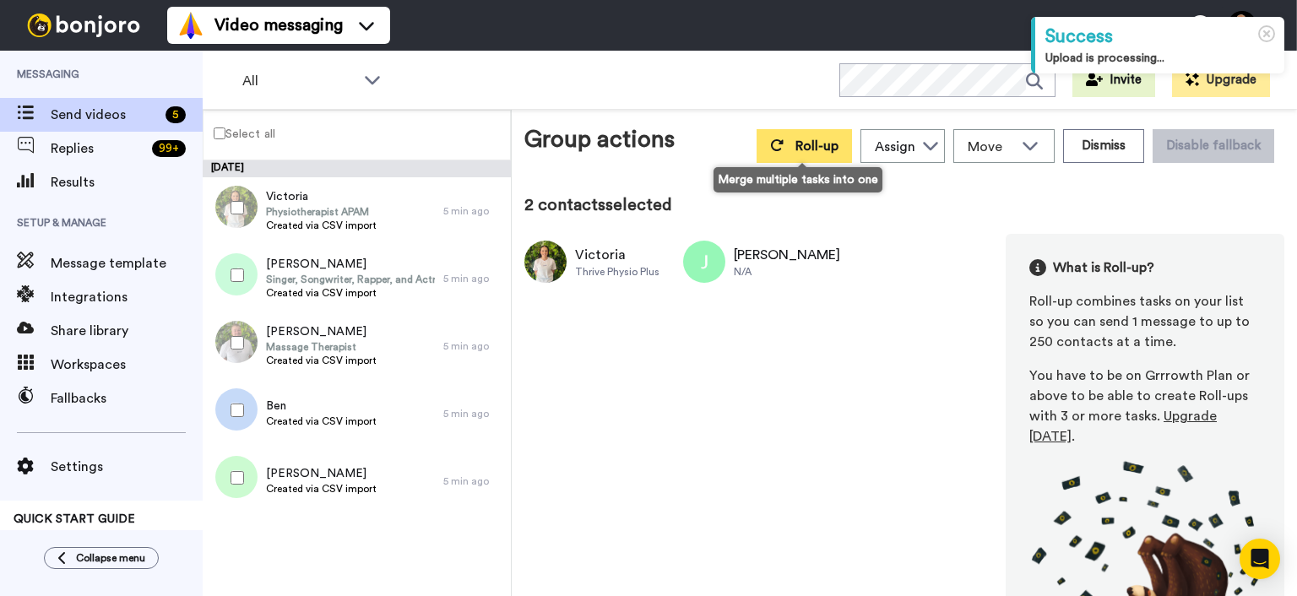
click at [802, 143] on span "Roll-up" at bounding box center [816, 146] width 43 height 14
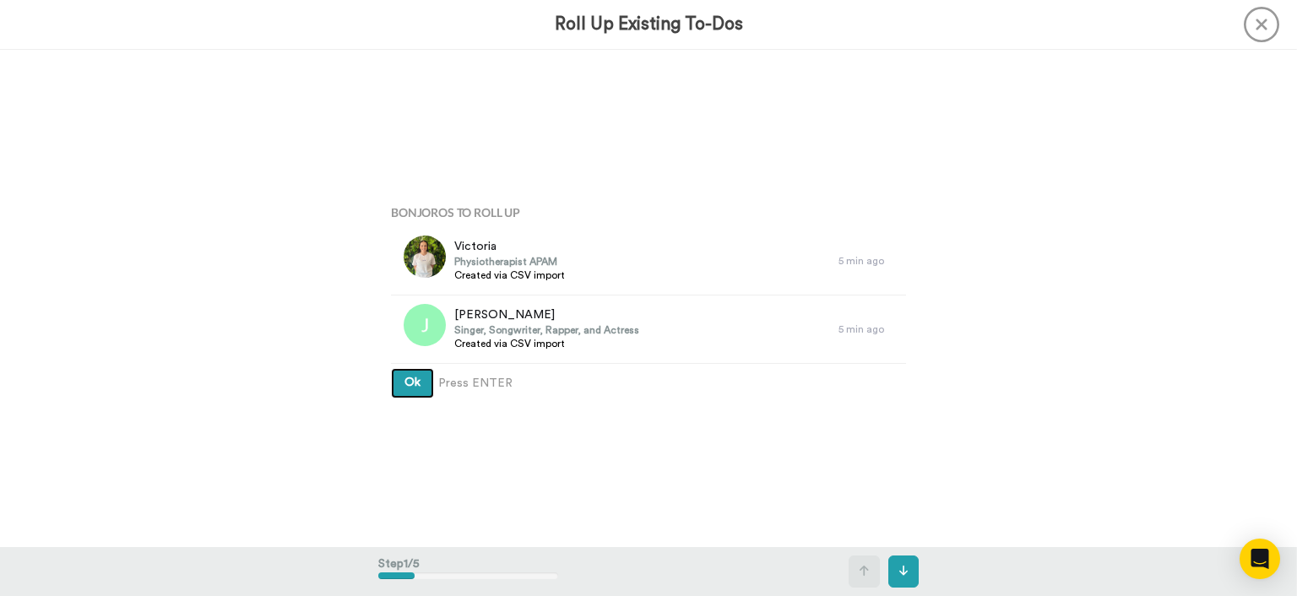
click at [407, 389] on button "Ok" at bounding box center [412, 383] width 43 height 30
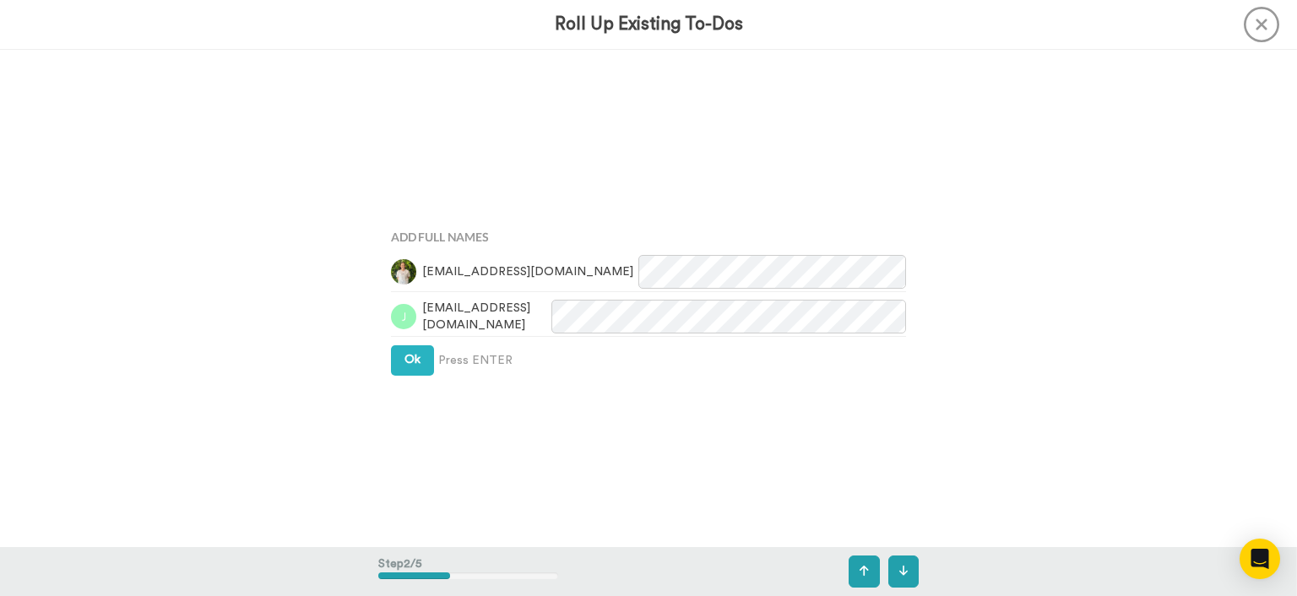
click at [406, 383] on div "Add Full Names [EMAIL_ADDRESS][DOMAIN_NAME] [DOMAIN_NAME][EMAIL_ADDRESS][DOMAIN…" at bounding box center [648, 299] width 540 height 298
click at [406, 361] on span "Ok" at bounding box center [412, 360] width 16 height 12
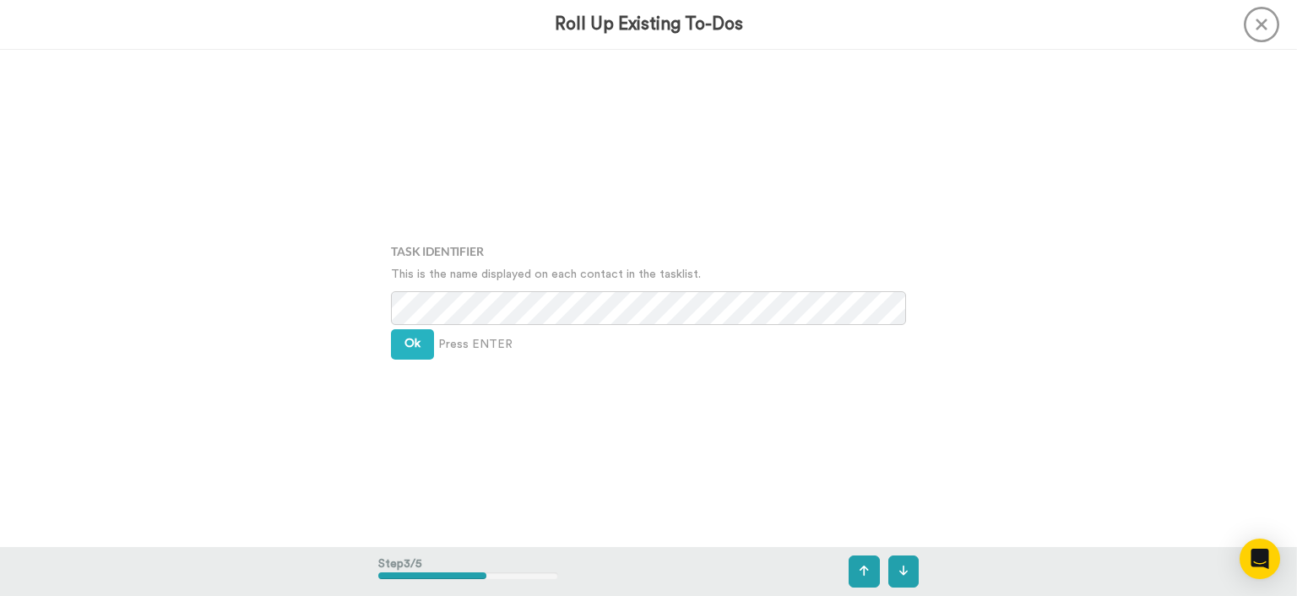
click at [407, 361] on div "Task Identifier This is the name displayed on each contact in the tasklist. Ok …" at bounding box center [648, 298] width 540 height 298
click at [418, 342] on span "Ok" at bounding box center [412, 344] width 16 height 12
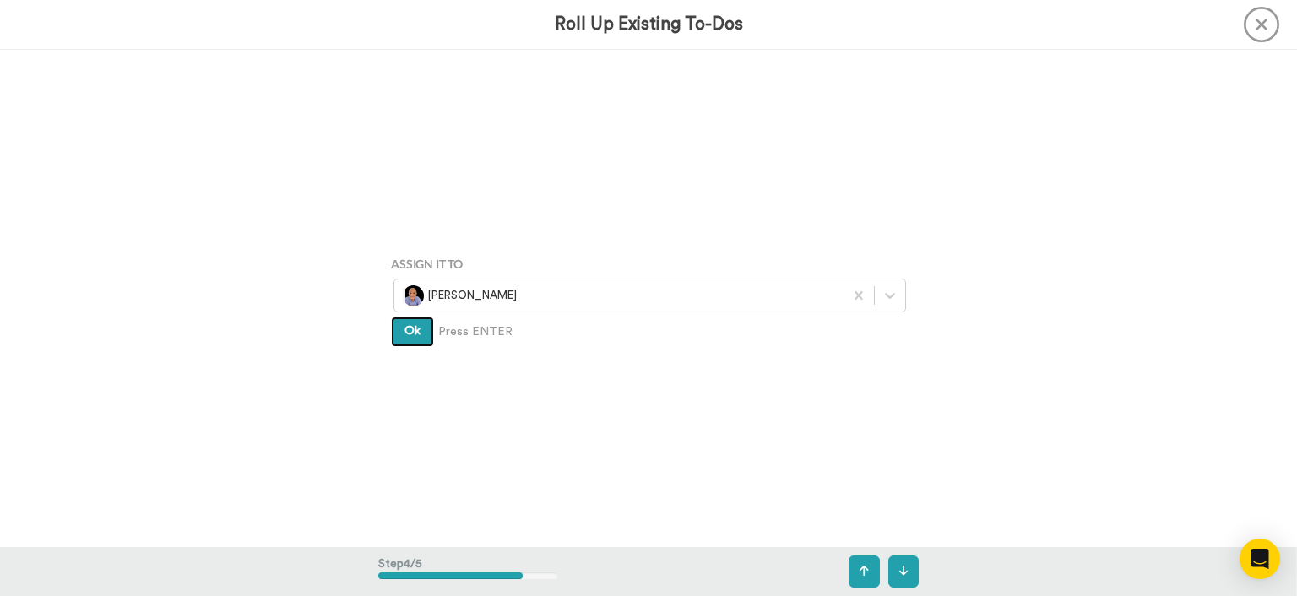
click at [418, 342] on button "Ok" at bounding box center [412, 332] width 43 height 30
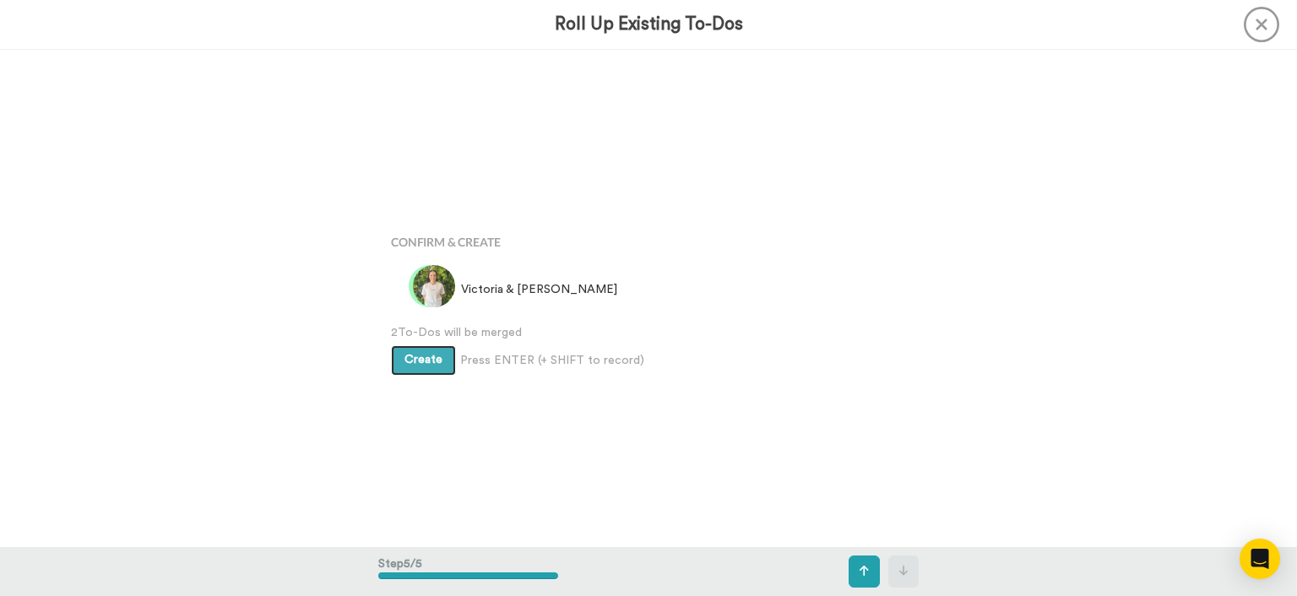
scroll to position [1987, 0]
click at [414, 365] on button "Create" at bounding box center [423, 359] width 65 height 30
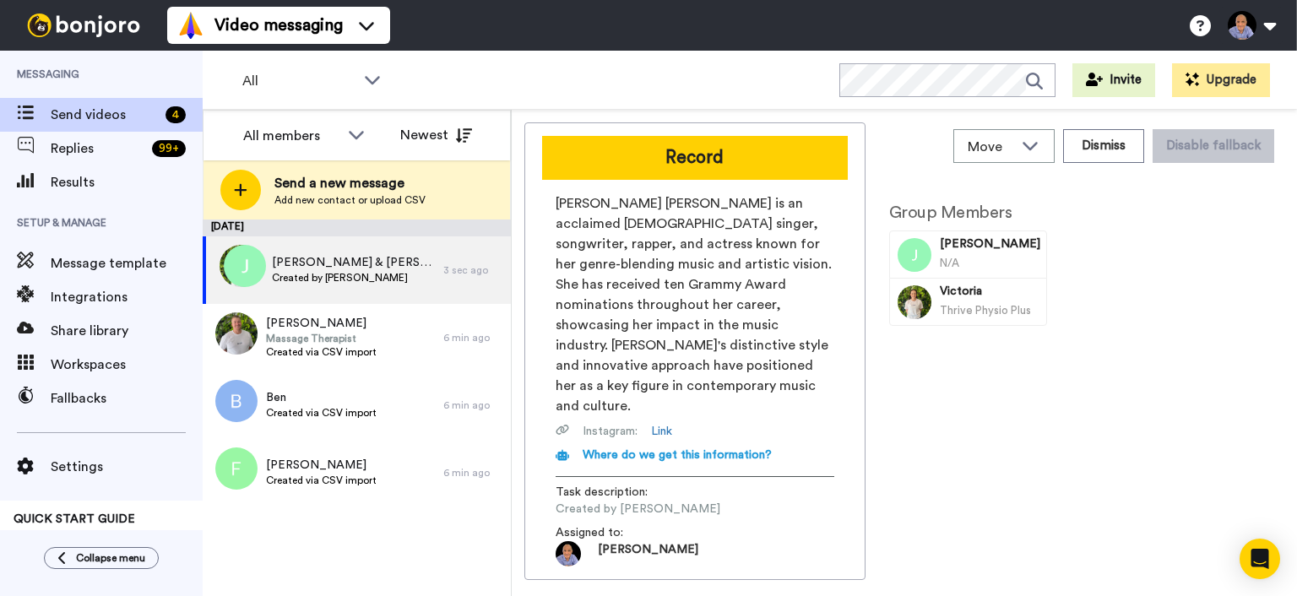
click at [647, 187] on div "Record [PERSON_NAME] [PERSON_NAME] is an acclaimed [DEMOGRAPHIC_DATA] singer, s…" at bounding box center [694, 350] width 341 height 457
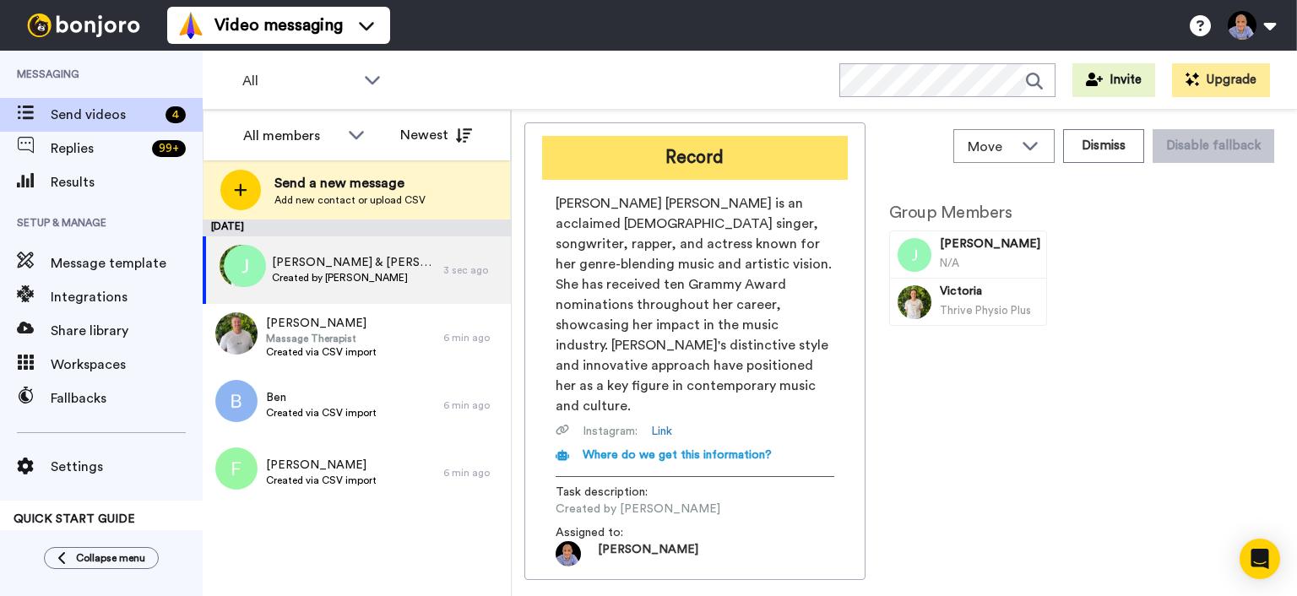
click at [657, 160] on button "Record" at bounding box center [695, 158] width 306 height 44
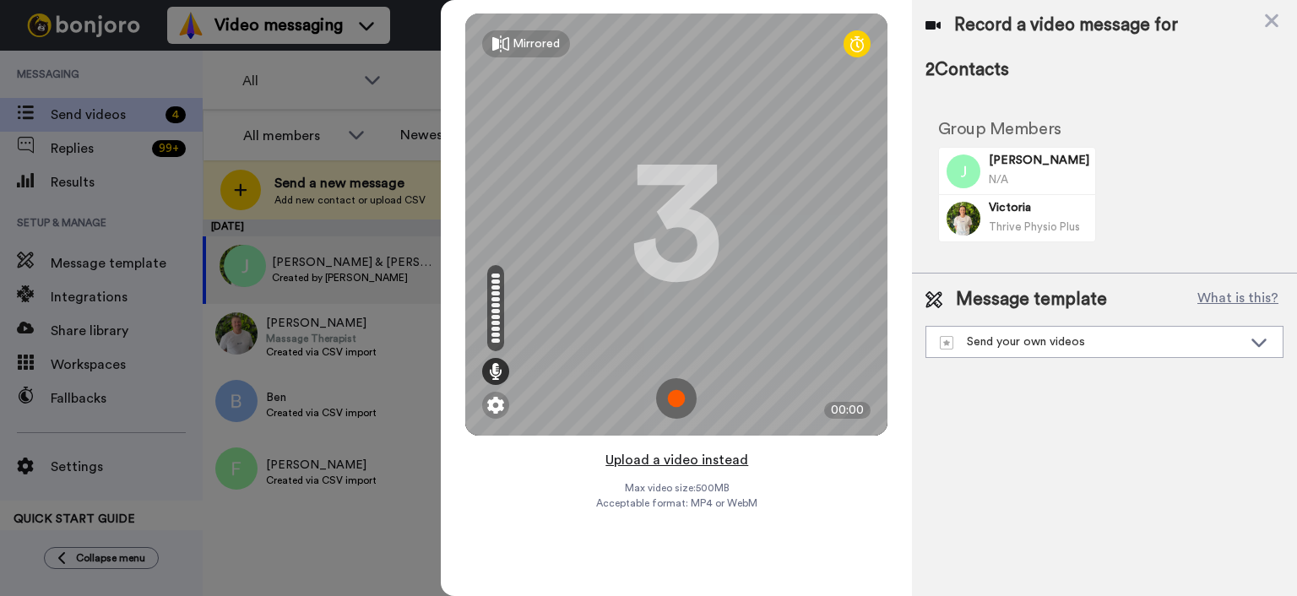
click at [685, 450] on button "Upload a video instead" at bounding box center [676, 460] width 153 height 22
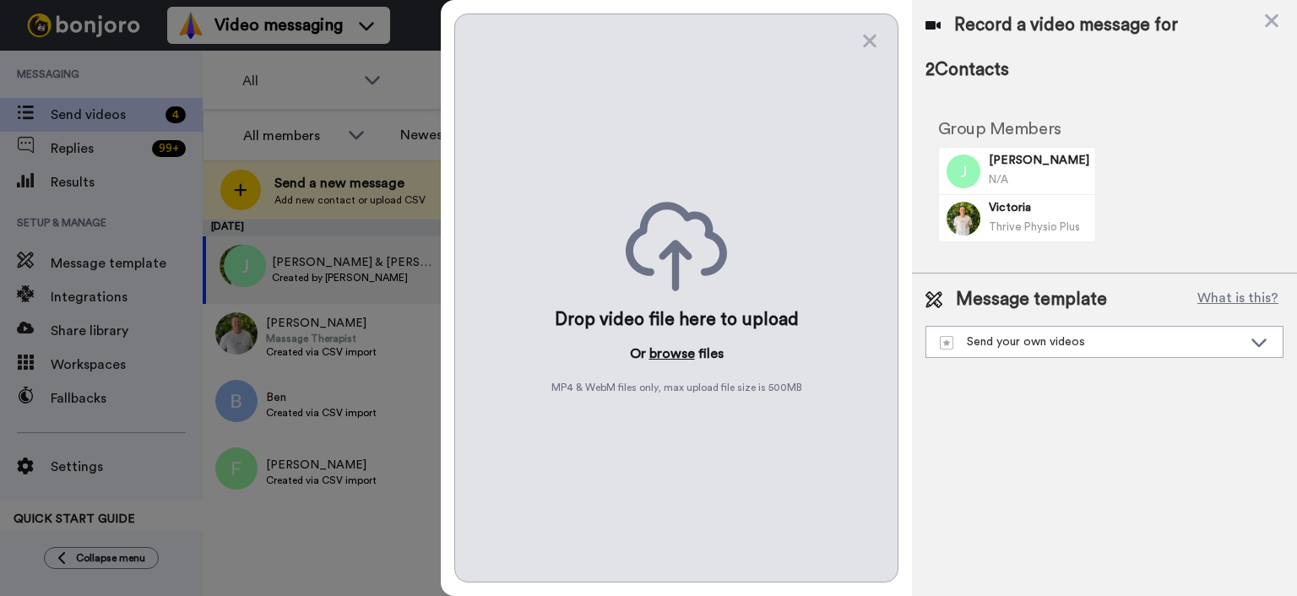
click at [679, 355] on button "browse" at bounding box center [672, 354] width 46 height 20
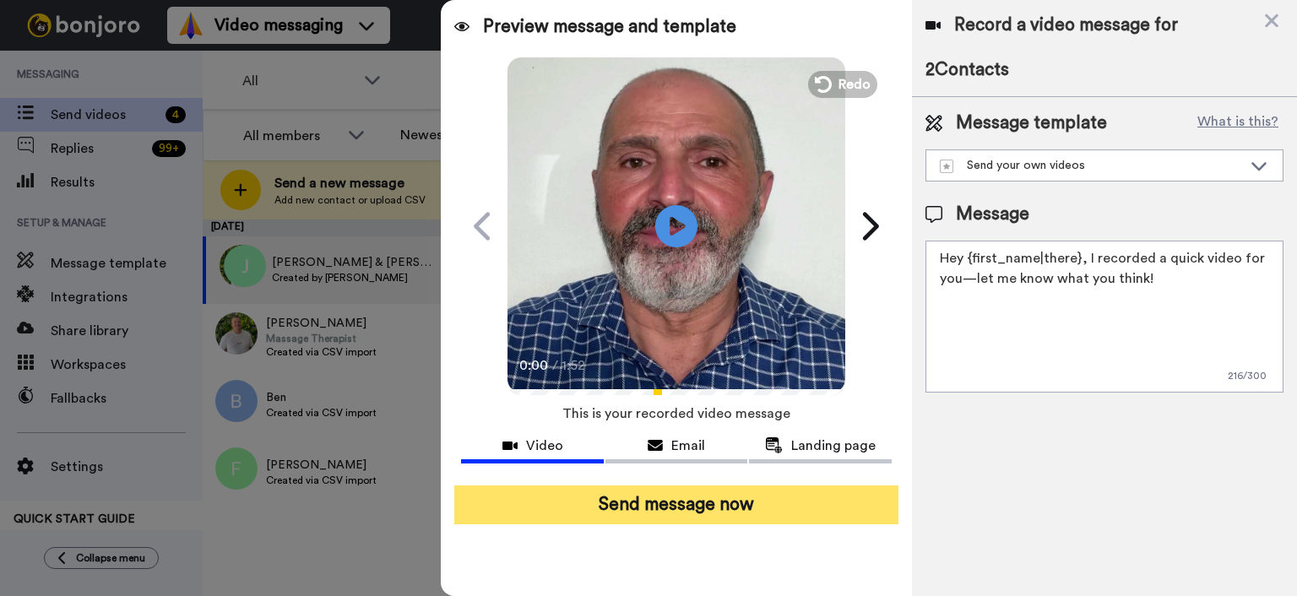
click at [653, 515] on button "Send message now" at bounding box center [676, 504] width 444 height 39
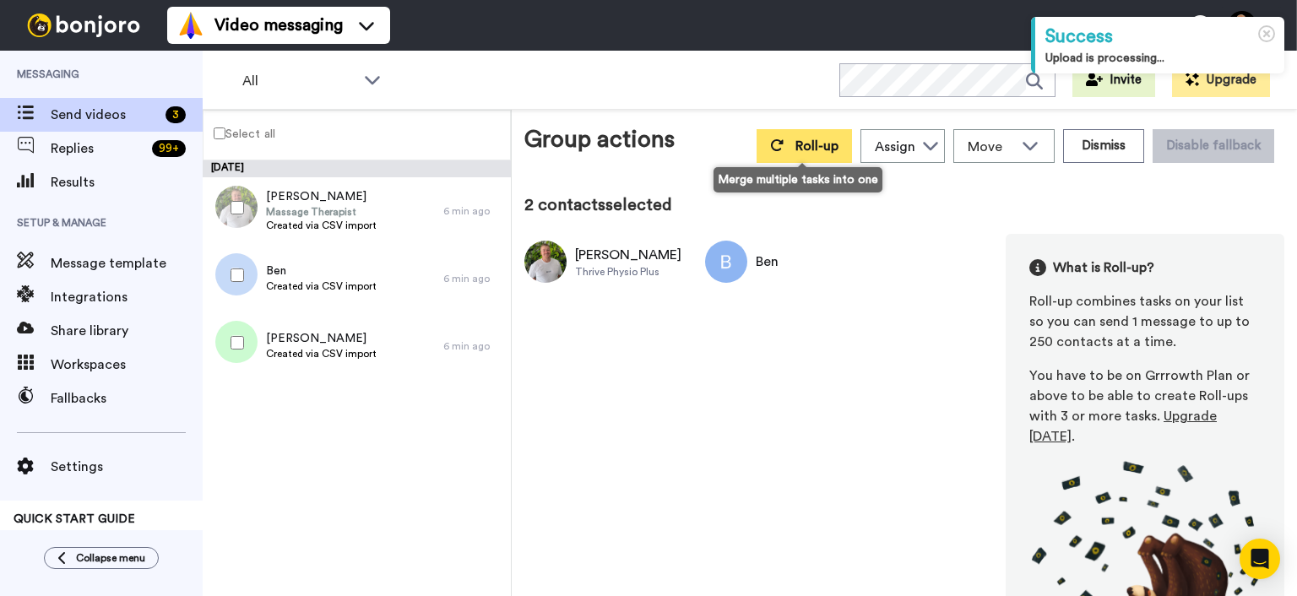
click at [801, 156] on button "Roll-up" at bounding box center [803, 146] width 95 height 34
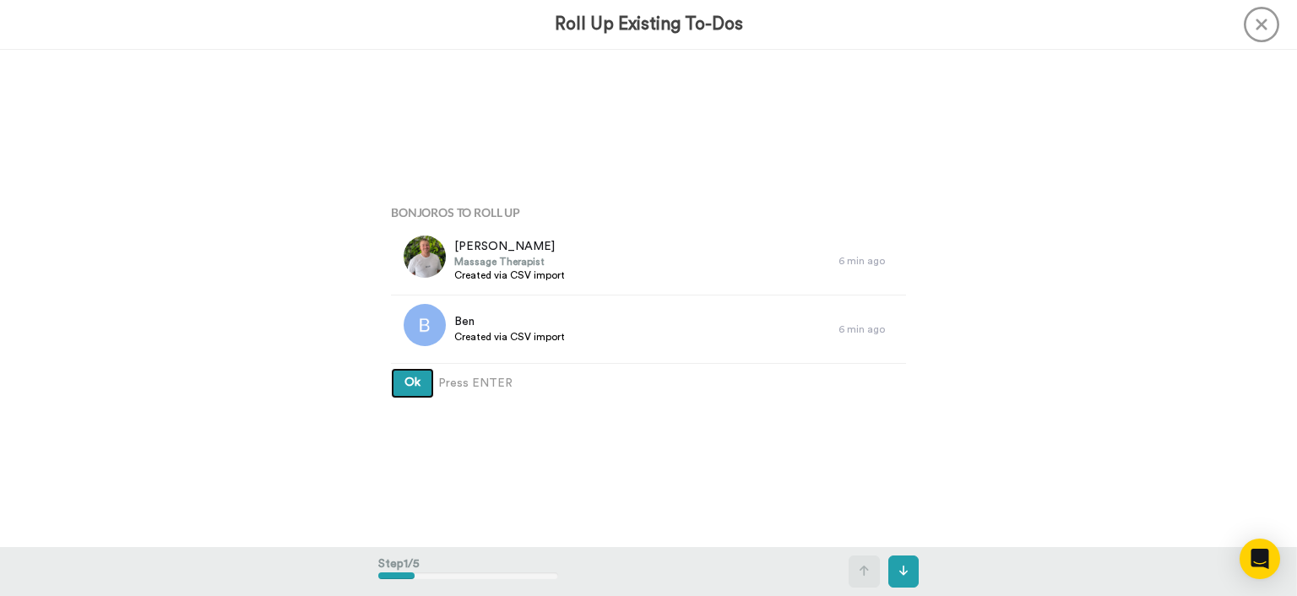
click at [412, 387] on span "Ok" at bounding box center [412, 382] width 16 height 12
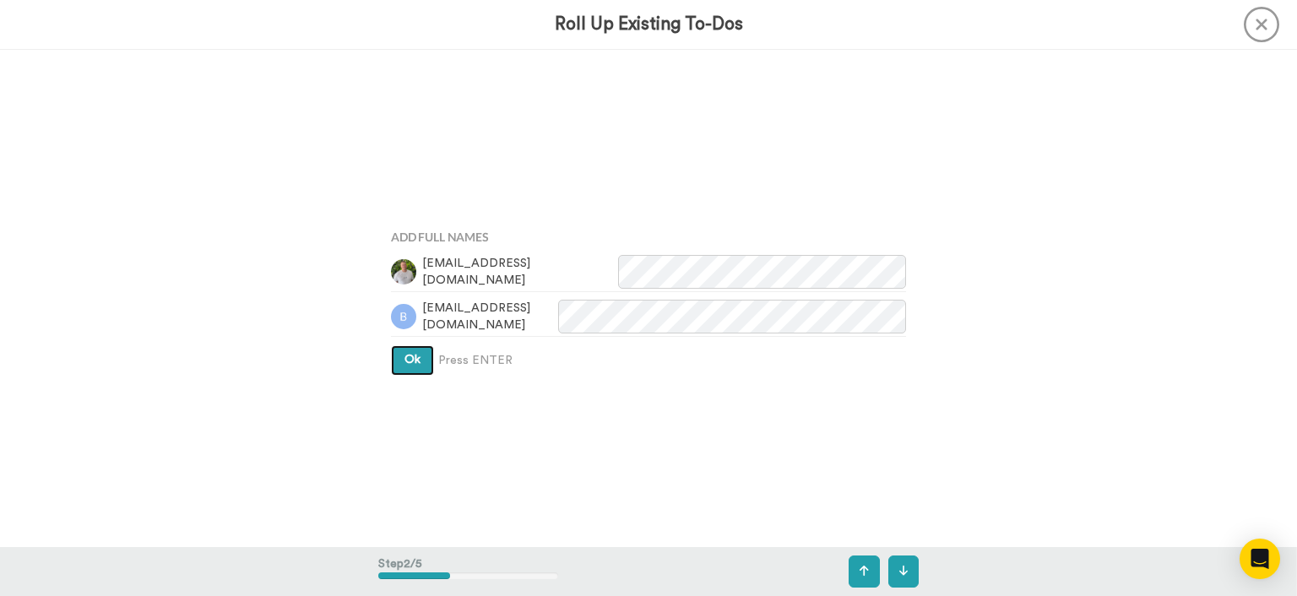
click at [412, 373] on button "Ok" at bounding box center [412, 360] width 43 height 30
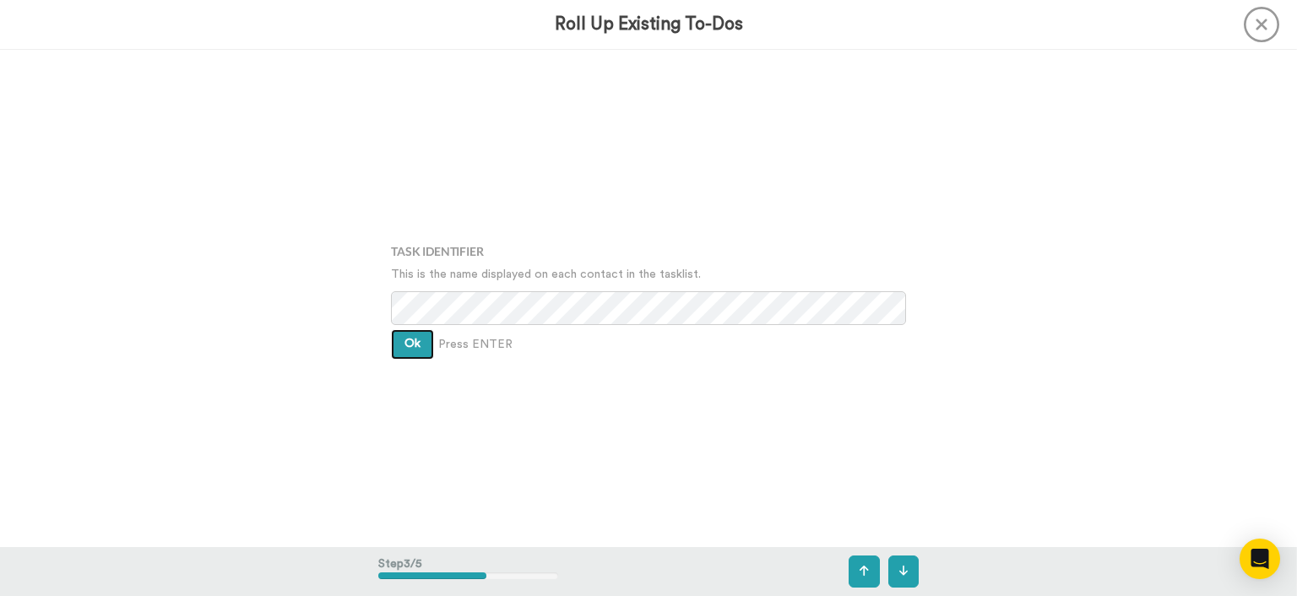
click at [408, 353] on button "Ok" at bounding box center [412, 344] width 43 height 30
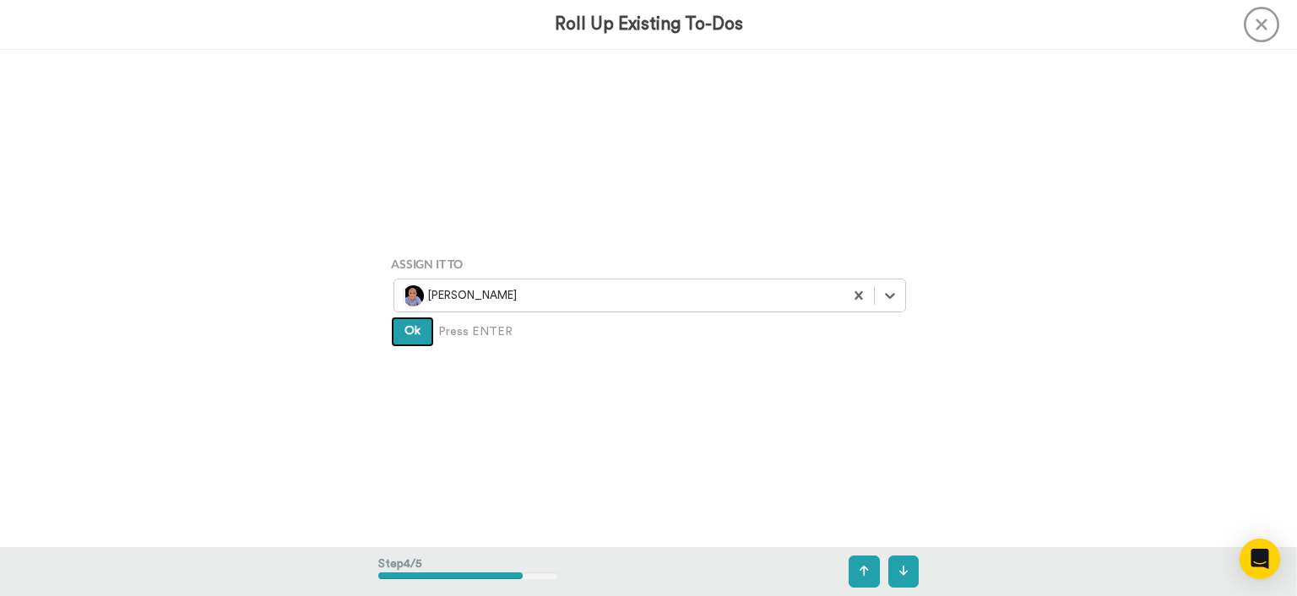
click at [404, 332] on span "Ok" at bounding box center [412, 331] width 16 height 12
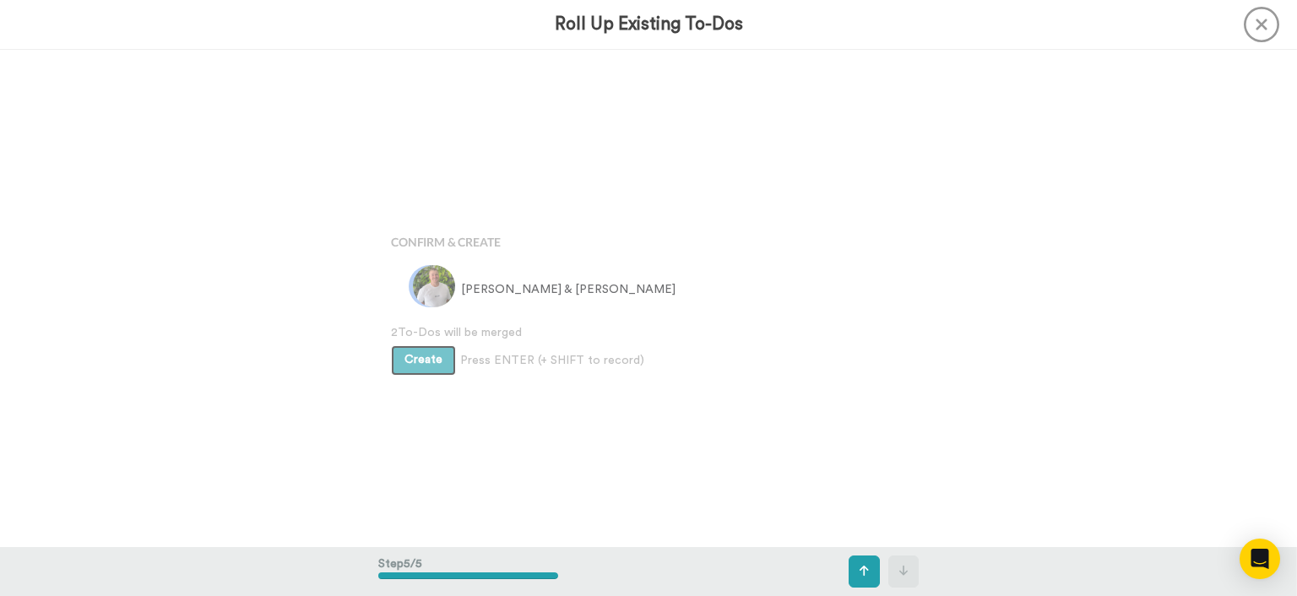
scroll to position [1987, 0]
click at [404, 359] on span "Create" at bounding box center [423, 358] width 38 height 12
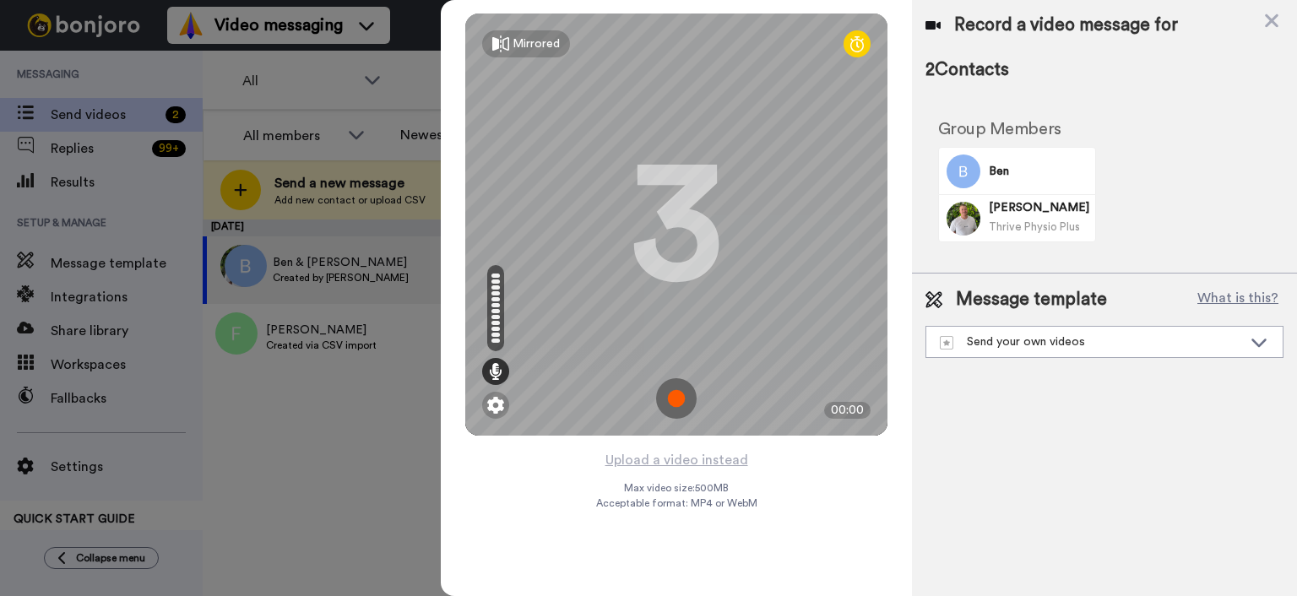
click at [657, 447] on div "Mirrored Redo 3 00:00" at bounding box center [676, 224] width 471 height 449
click at [657, 454] on button "Upload a video instead" at bounding box center [676, 460] width 153 height 22
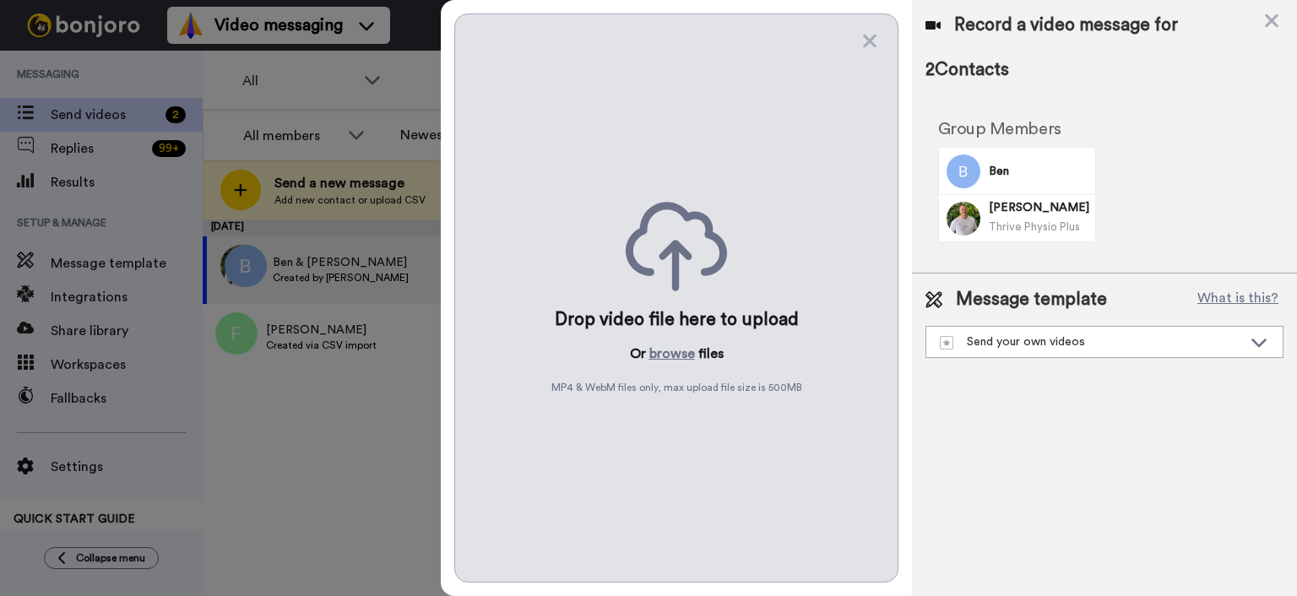
click at [657, 336] on div "Drop video file here to upload Or browse files MP4 & WebM files only, max uploa…" at bounding box center [676, 298] width 444 height 569
click at [659, 356] on button "browse" at bounding box center [672, 354] width 46 height 20
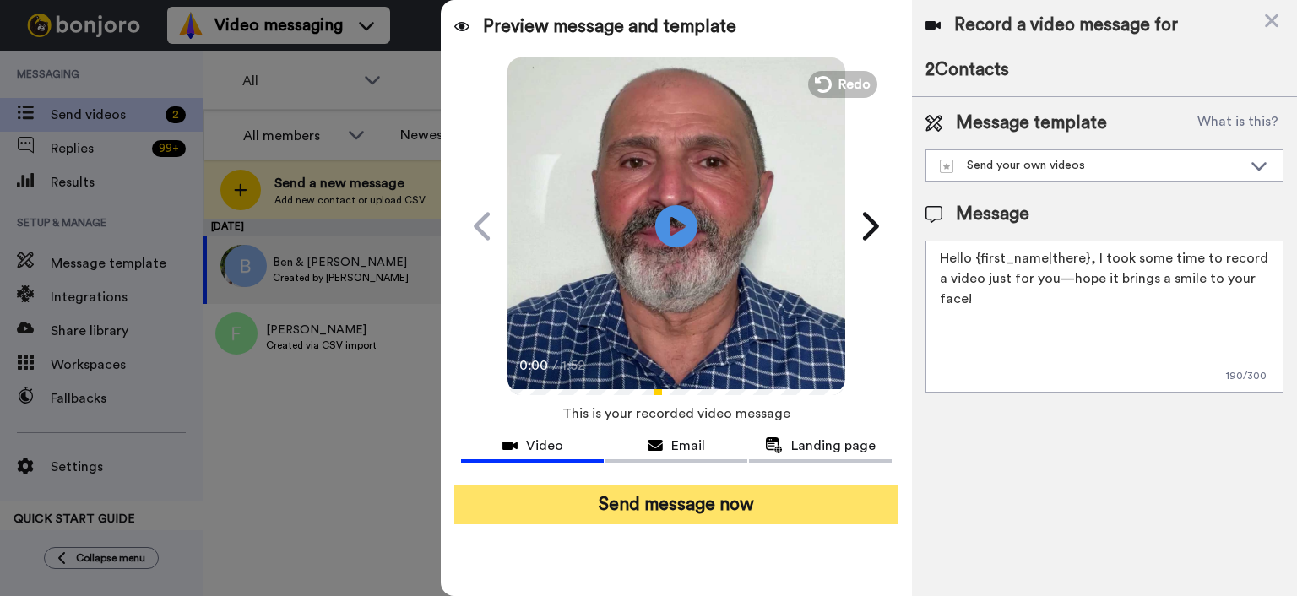
click at [800, 512] on button "Send message now" at bounding box center [676, 504] width 444 height 39
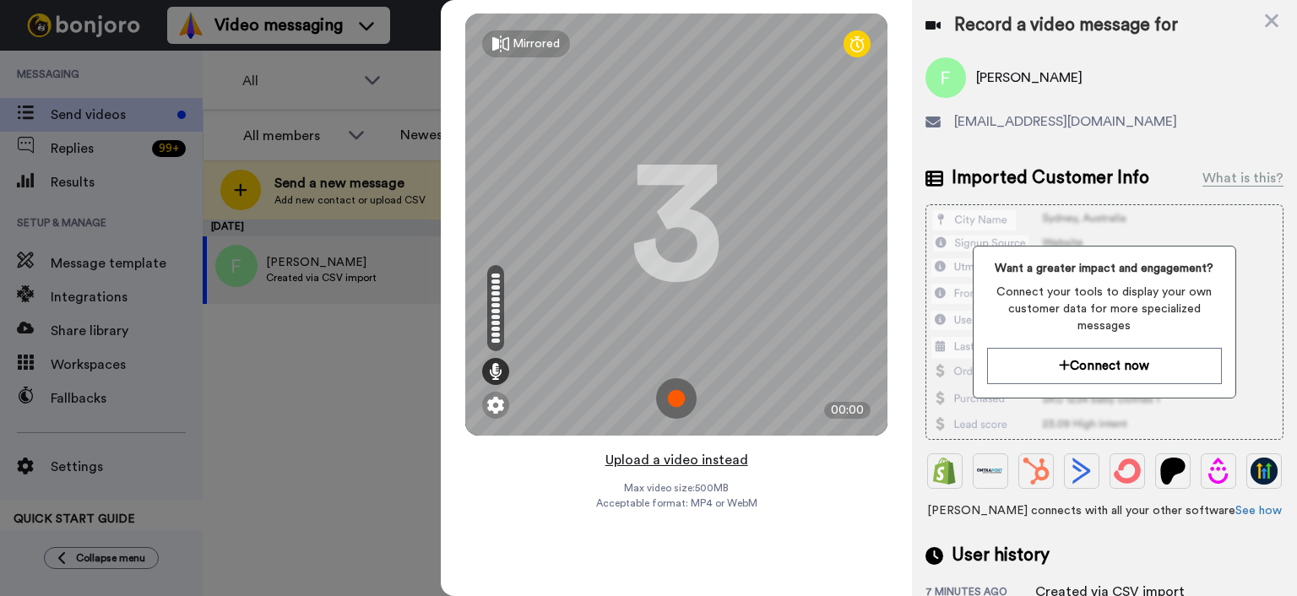
click at [674, 460] on button "Upload a video instead" at bounding box center [676, 460] width 153 height 22
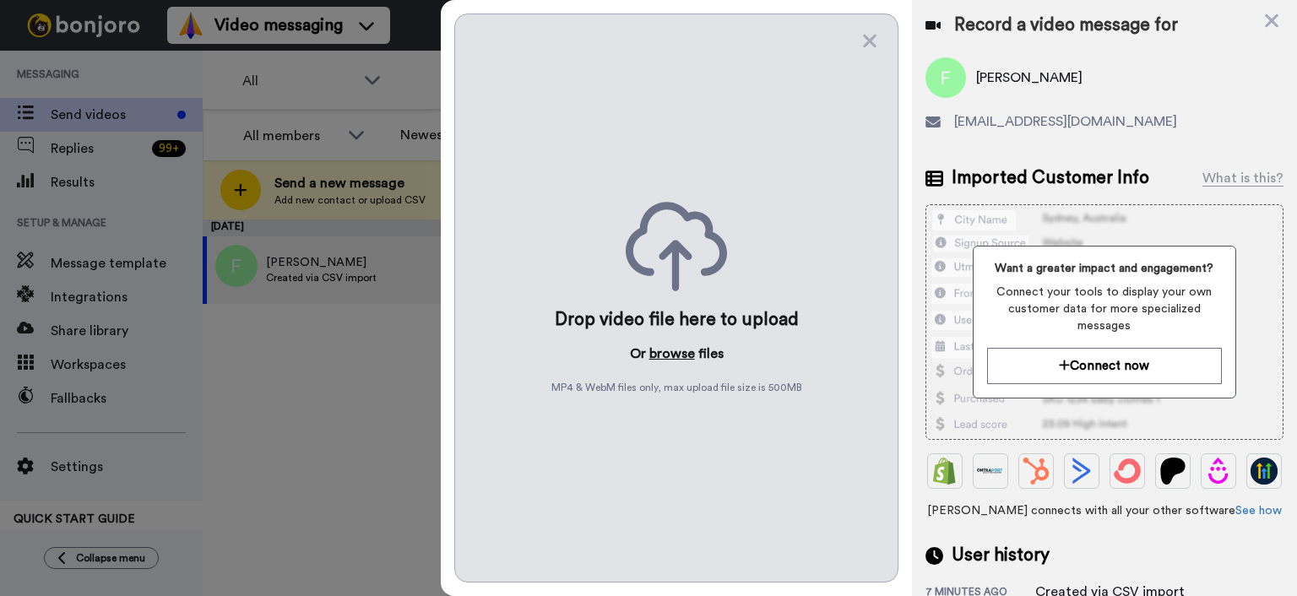
click at [675, 349] on button "browse" at bounding box center [672, 354] width 46 height 20
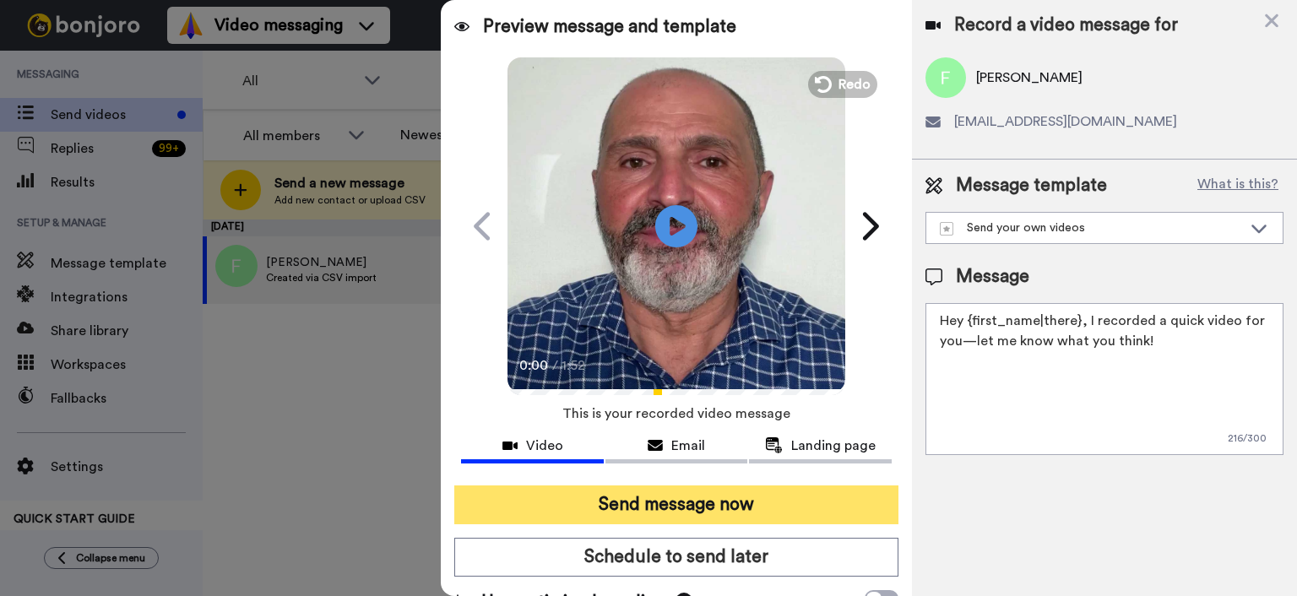
click at [800, 501] on button "Send message now" at bounding box center [676, 504] width 444 height 39
